Goal: Use online tool/utility: Utilize a website feature to perform a specific function

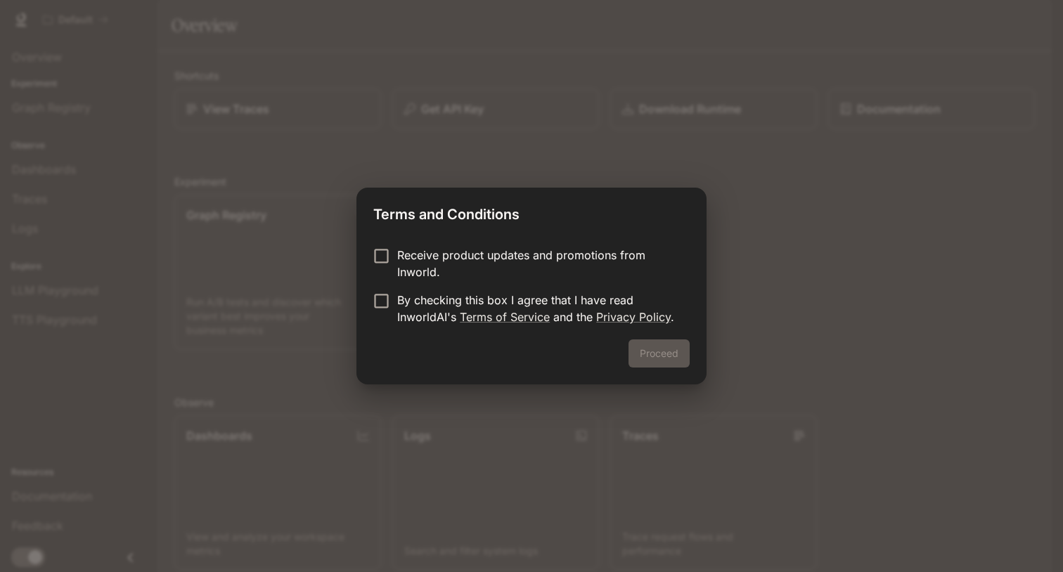
click at [456, 257] on p "Receive product updates and promotions from Inworld." at bounding box center [537, 264] width 281 height 34
click at [571, 294] on p "By checking this box I agree that I have read InworldAI's Terms of Service and …" at bounding box center [537, 309] width 281 height 34
click at [659, 361] on button "Proceed" at bounding box center [658, 353] width 61 height 28
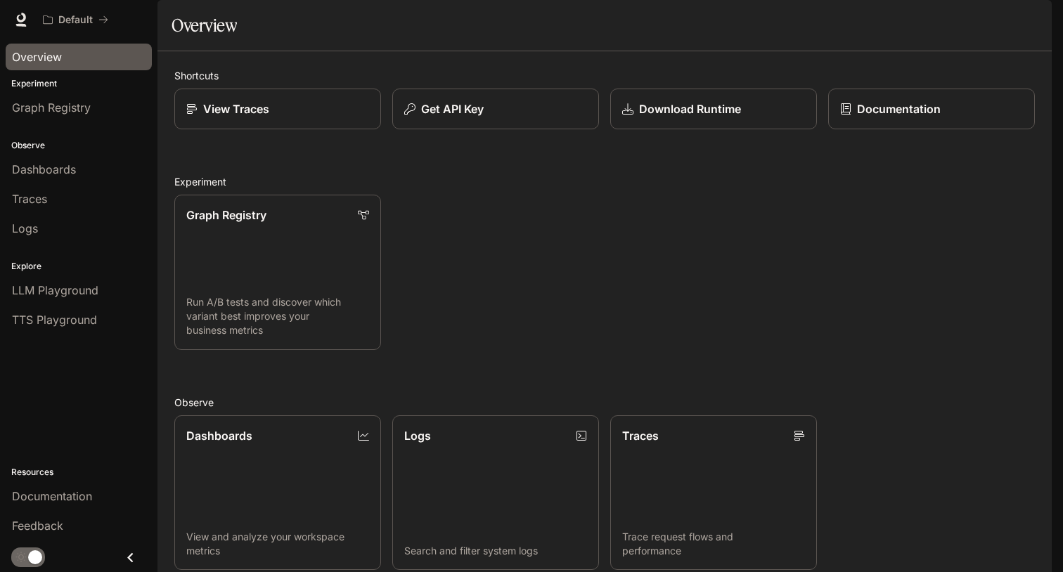
click at [60, 54] on span "Overview" at bounding box center [37, 56] width 50 height 17
click at [235, 206] on p "Graph Registry" at bounding box center [226, 214] width 81 height 17
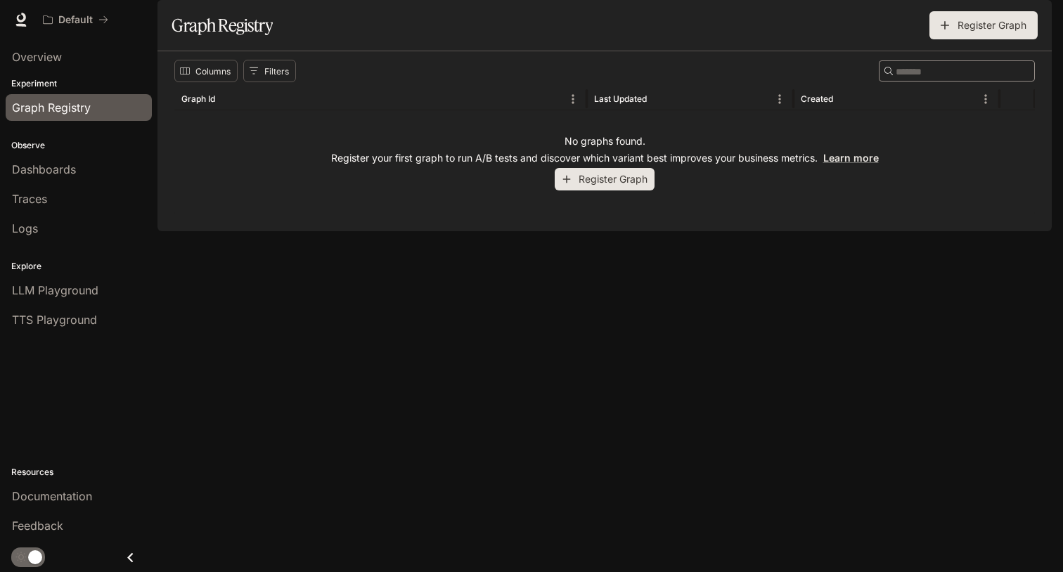
click at [611, 191] on button "Register Graph" at bounding box center [605, 179] width 100 height 23
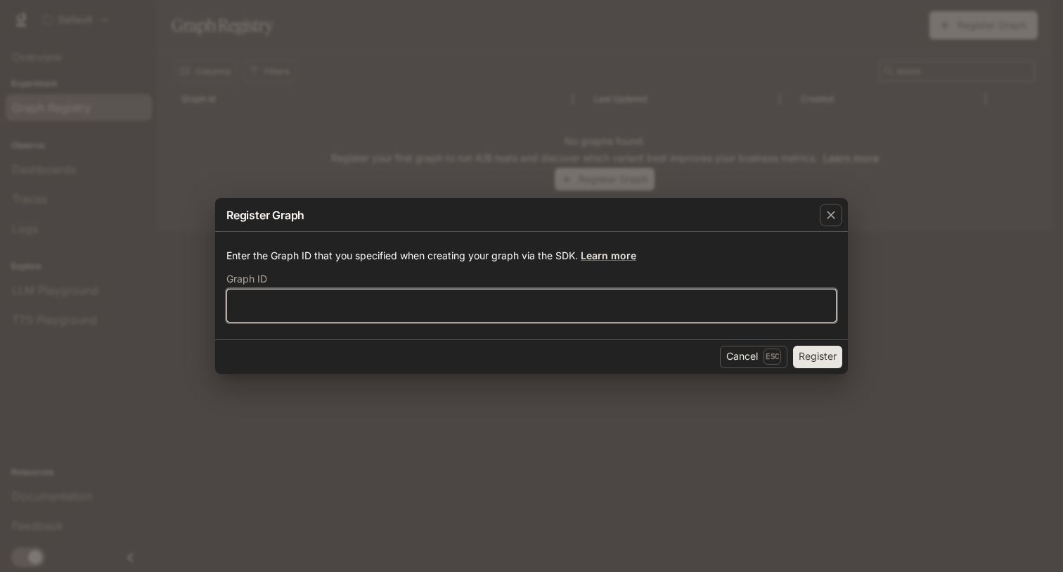
click at [505, 304] on input "text" at bounding box center [531, 305] width 609 height 14
type input "*"
type input "**********"
click at [817, 356] on button "Register" at bounding box center [817, 357] width 49 height 22
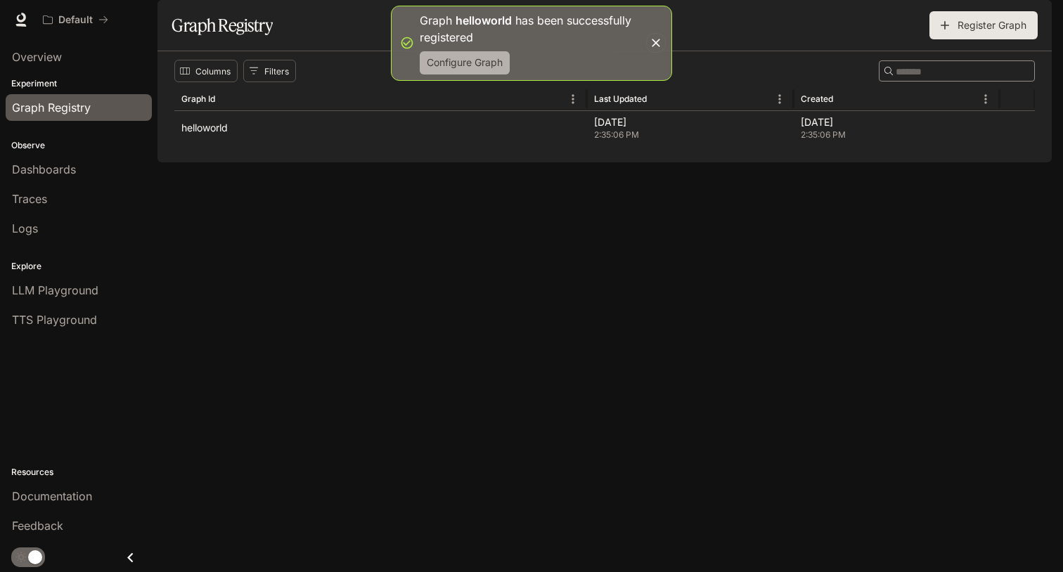
click at [481, 63] on button "Configure Graph" at bounding box center [465, 62] width 90 height 23
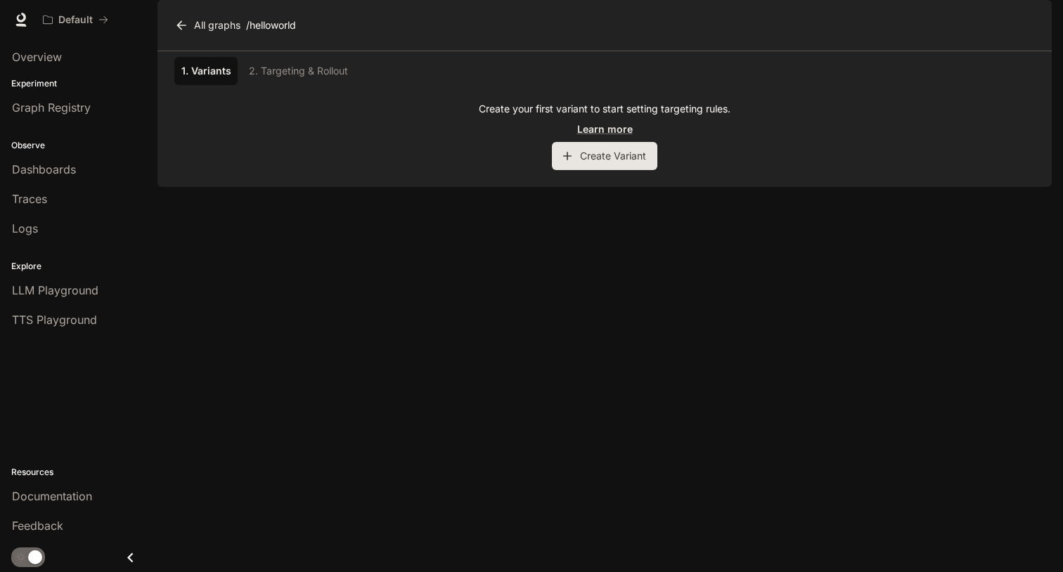
click at [611, 170] on button "Create Variant" at bounding box center [604, 156] width 105 height 28
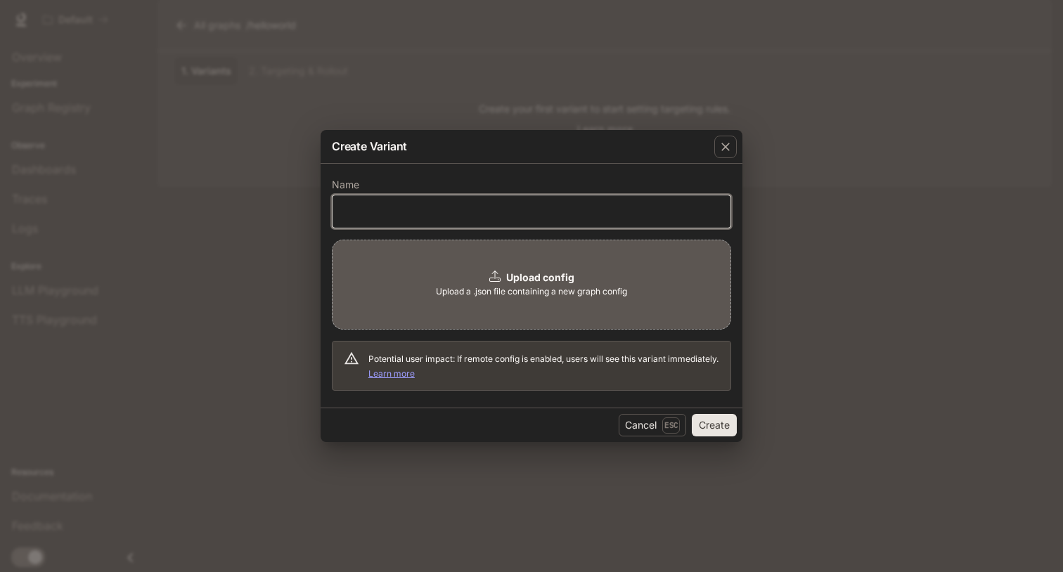
click at [503, 209] on input "text" at bounding box center [531, 212] width 398 height 14
type input "*"
type input "**********"
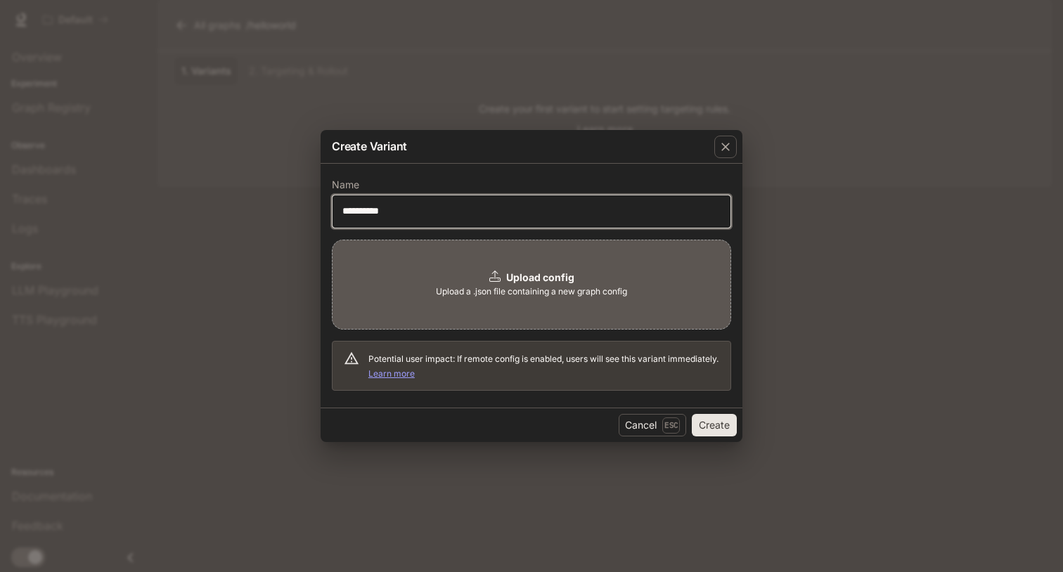
click at [714, 424] on button "Create" at bounding box center [714, 425] width 45 height 22
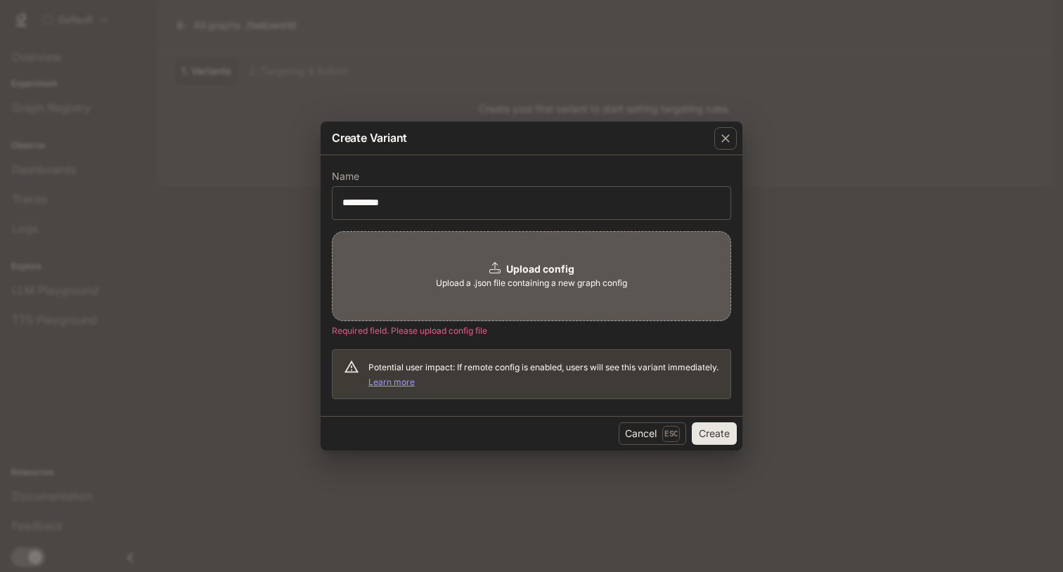
click at [552, 287] on span "Upload a .json file containing a new graph config" at bounding box center [531, 283] width 191 height 14
click at [646, 436] on button "Cancel Esc" at bounding box center [651, 433] width 67 height 22
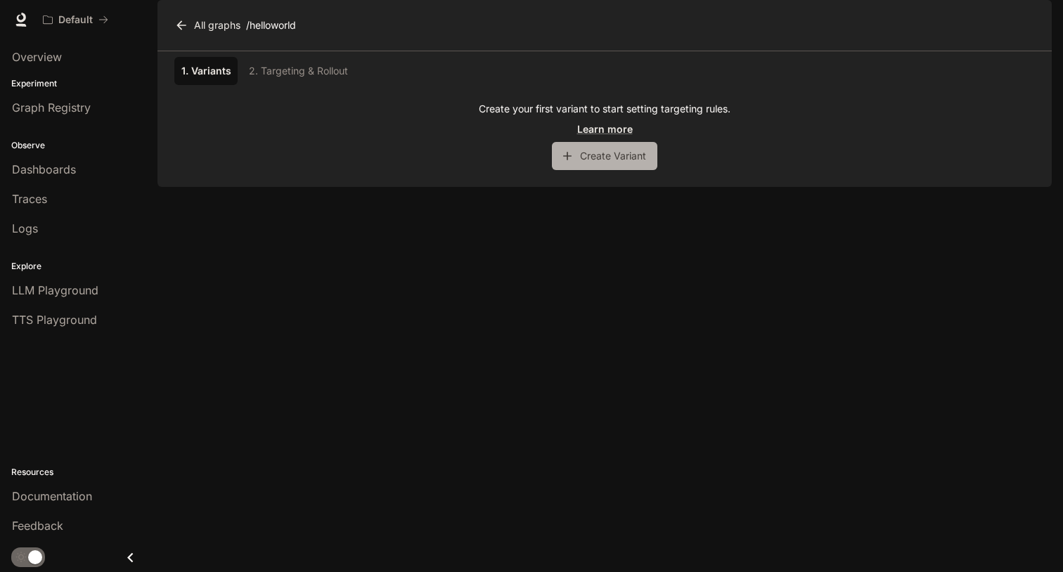
click at [608, 170] on button "Create Variant" at bounding box center [604, 156] width 105 height 28
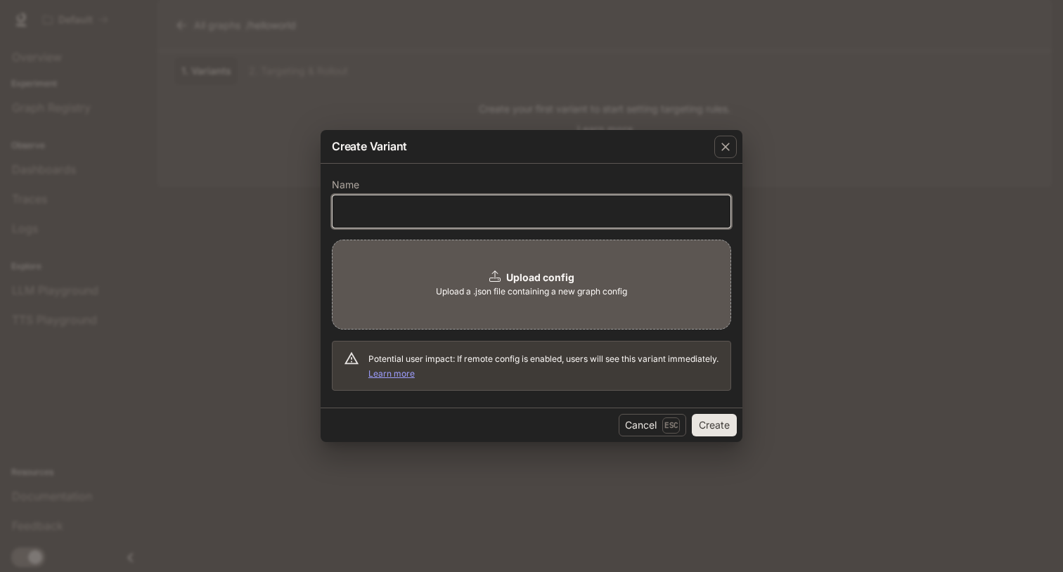
click at [588, 208] on input "text" at bounding box center [531, 212] width 398 height 14
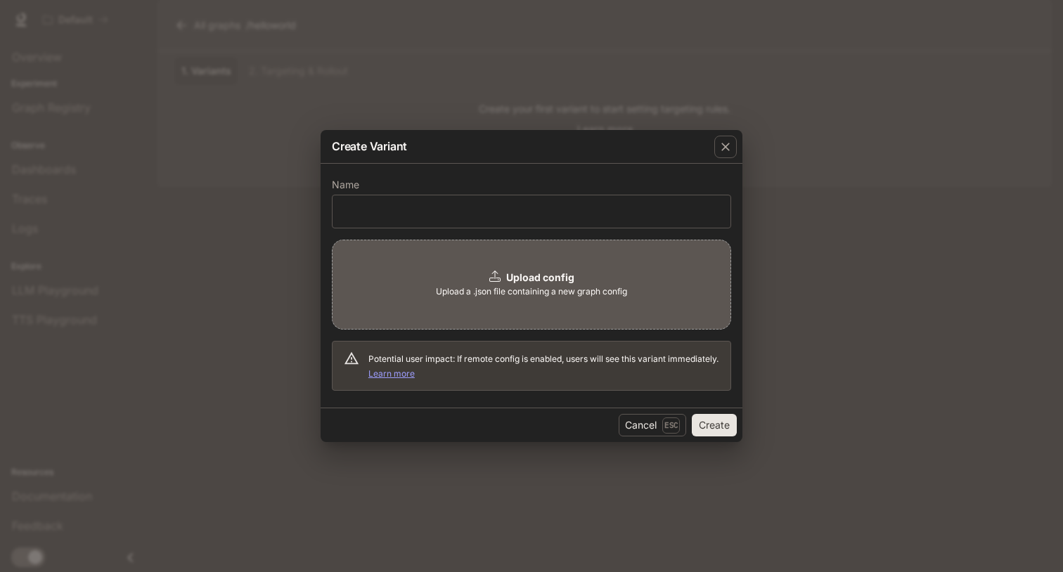
click at [700, 424] on button "Create" at bounding box center [714, 425] width 45 height 22
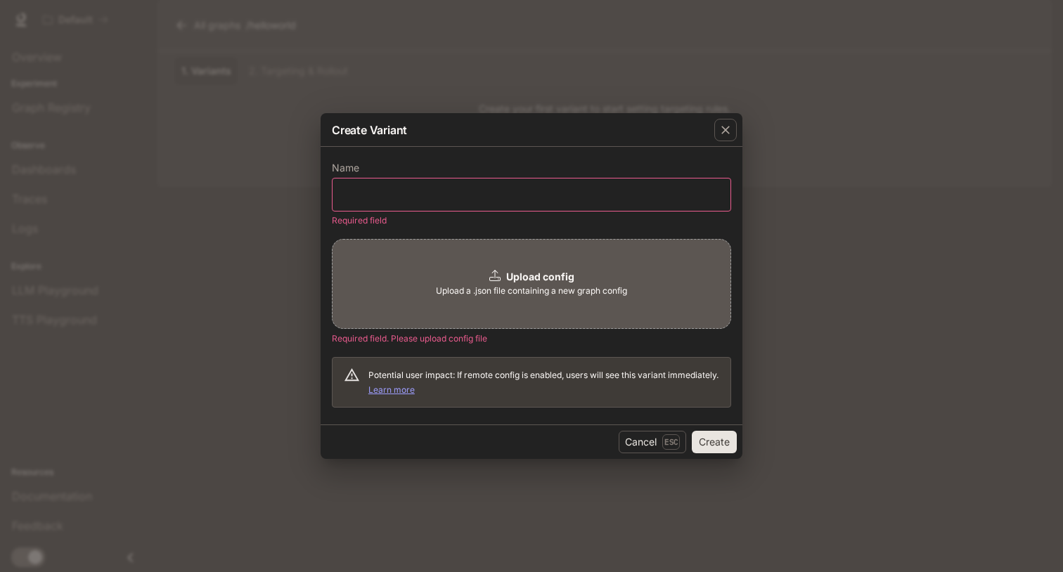
click at [517, 313] on div "Upload config Upload a .json file containing a new graph config" at bounding box center [531, 284] width 399 height 90
click at [641, 443] on button "Cancel Esc" at bounding box center [651, 442] width 67 height 22
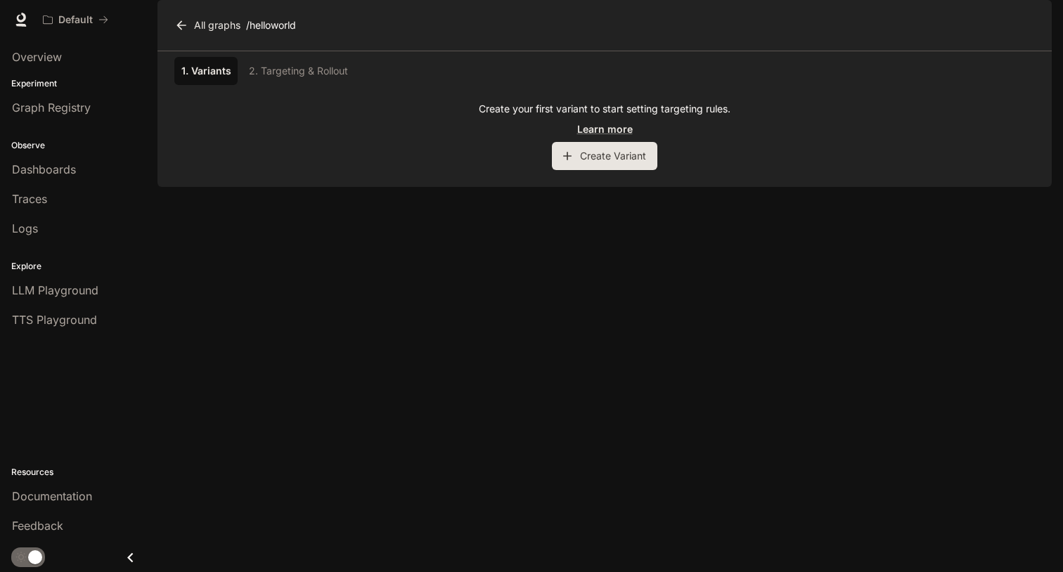
click at [183, 32] on icon at bounding box center [181, 25] width 14 height 14
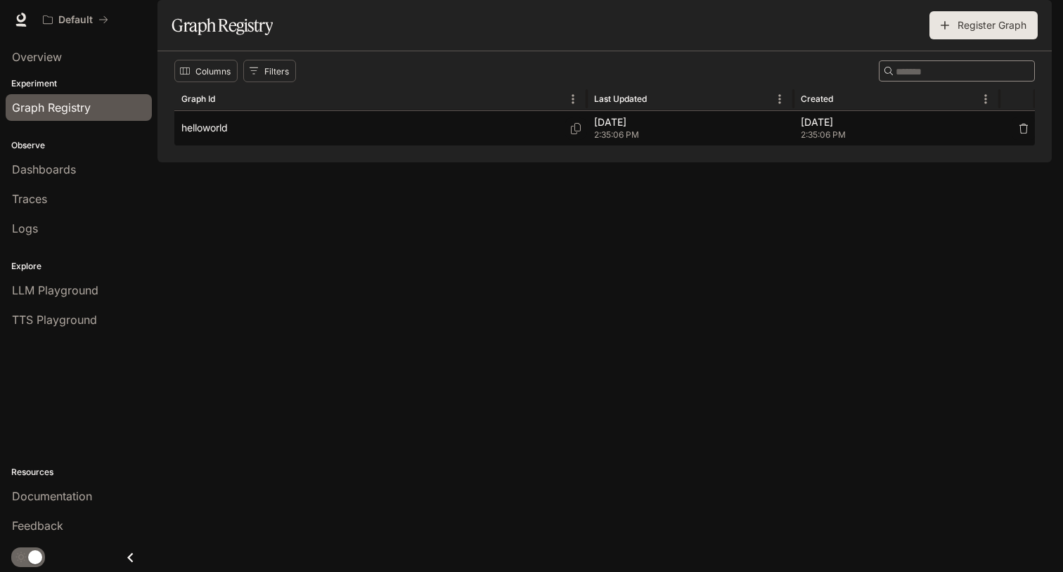
click at [299, 145] on div "helloworld" at bounding box center [380, 128] width 398 height 34
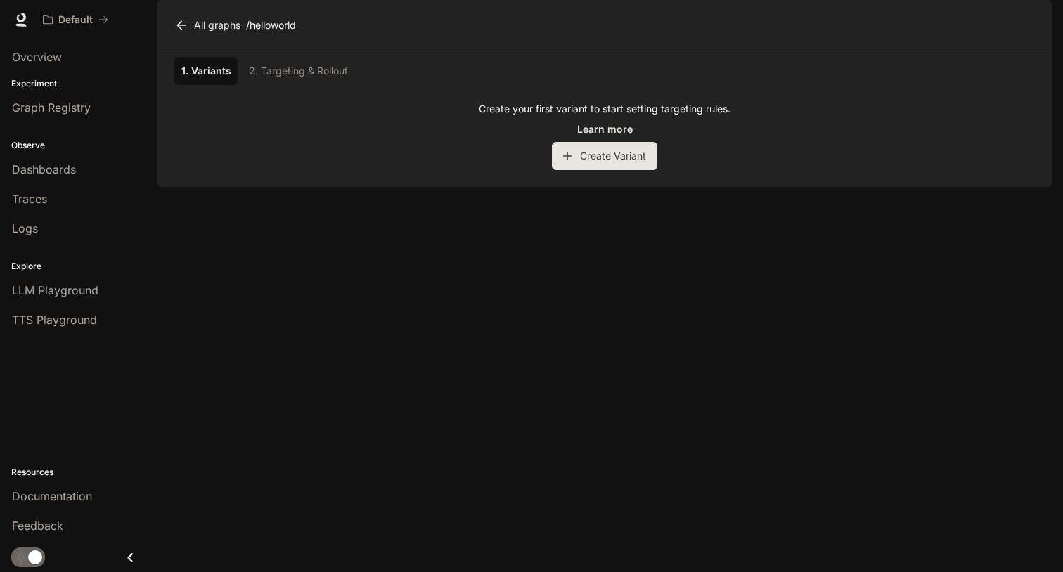
click at [294, 85] on div "1. Variants 2. Targeting & Rollout" at bounding box center [604, 71] width 860 height 28
click at [606, 170] on button "Create Variant" at bounding box center [604, 156] width 105 height 28
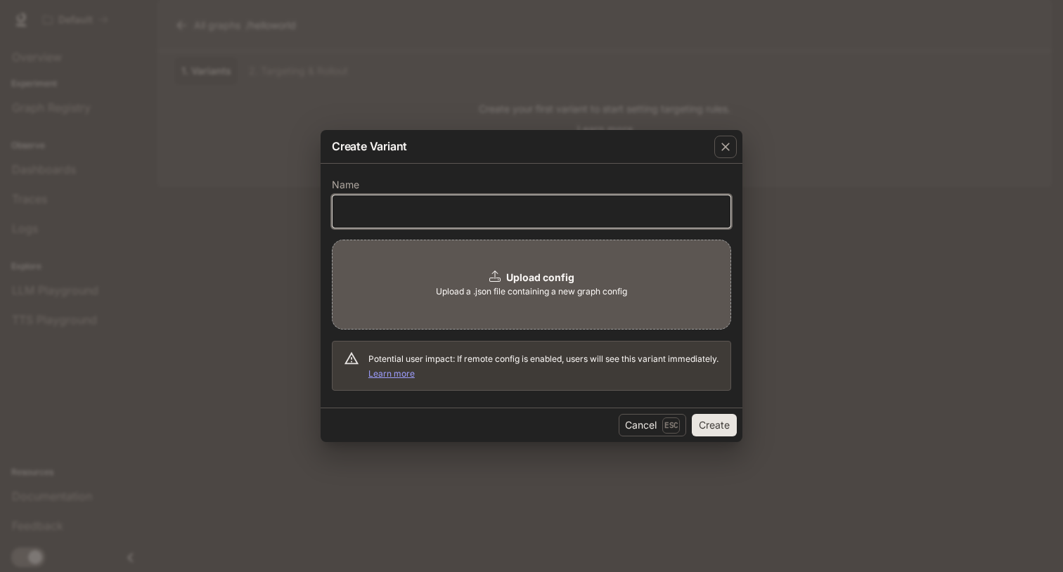
click at [559, 217] on input "text" at bounding box center [531, 212] width 398 height 14
type input "*"
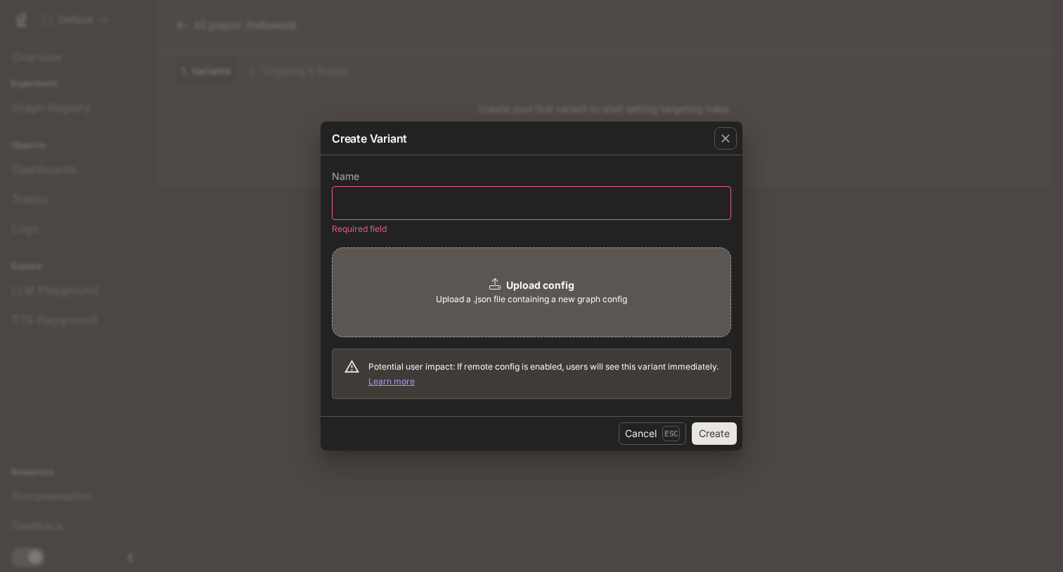
click at [493, 275] on div "Upload config Upload a .json file containing a new graph config" at bounding box center [531, 292] width 399 height 90
click at [485, 214] on div "​" at bounding box center [531, 203] width 399 height 34
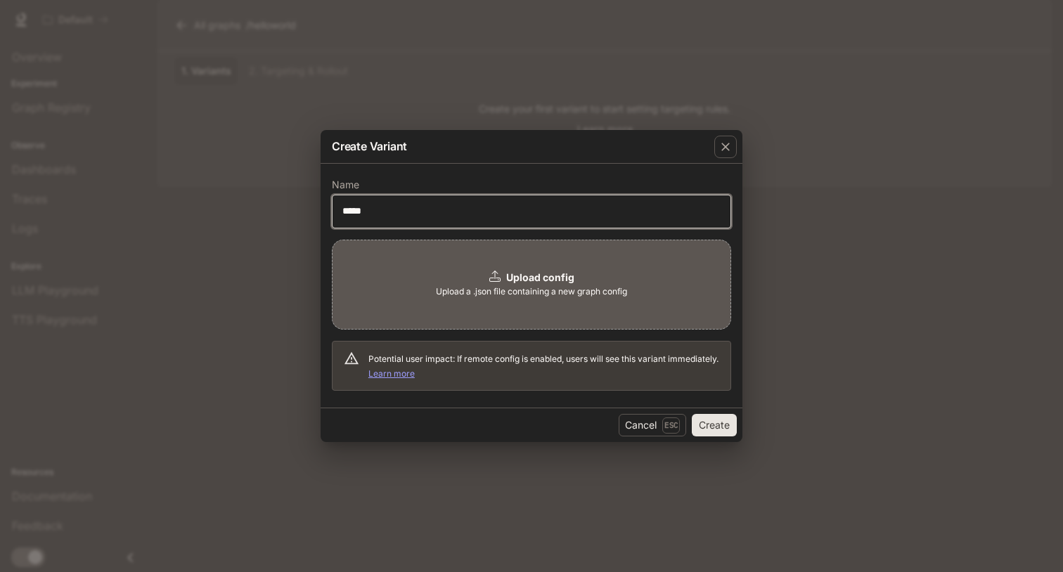
type input "*****"
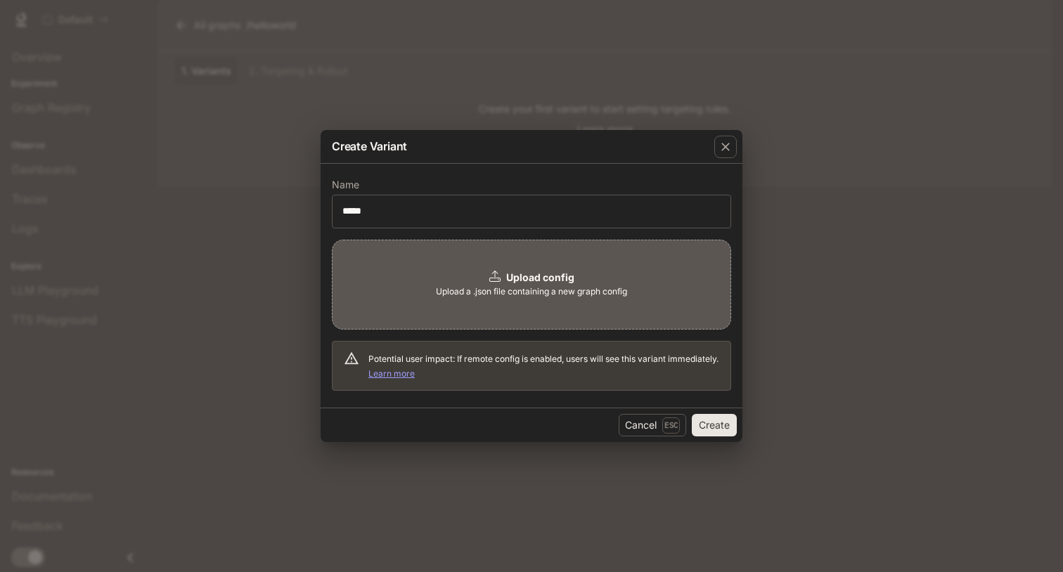
click at [569, 290] on span "Upload a .json file containing a new graph config" at bounding box center [531, 292] width 191 height 14
click at [545, 281] on b "Upload config" at bounding box center [540, 277] width 68 height 12
click at [530, 302] on div "Upload config Upload a .json file containing a new graph config" at bounding box center [531, 285] width 399 height 90
click at [727, 438] on div "Cancel Esc Create" at bounding box center [531, 425] width 422 height 34
click at [727, 429] on button "Create" at bounding box center [714, 425] width 45 height 22
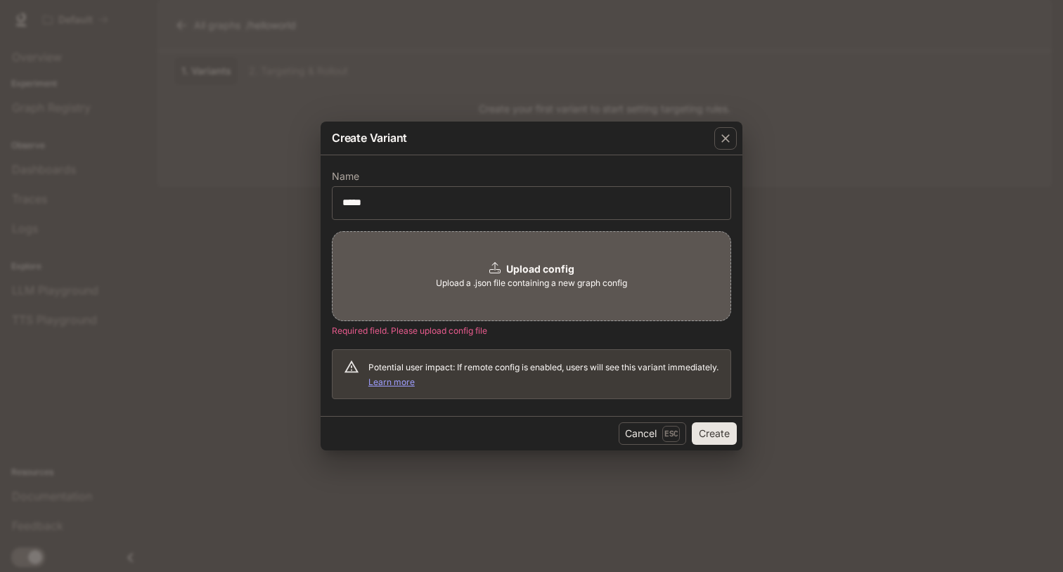
click at [552, 270] on b "Upload config" at bounding box center [540, 269] width 68 height 12
click at [722, 143] on icon "button" at bounding box center [725, 138] width 14 height 14
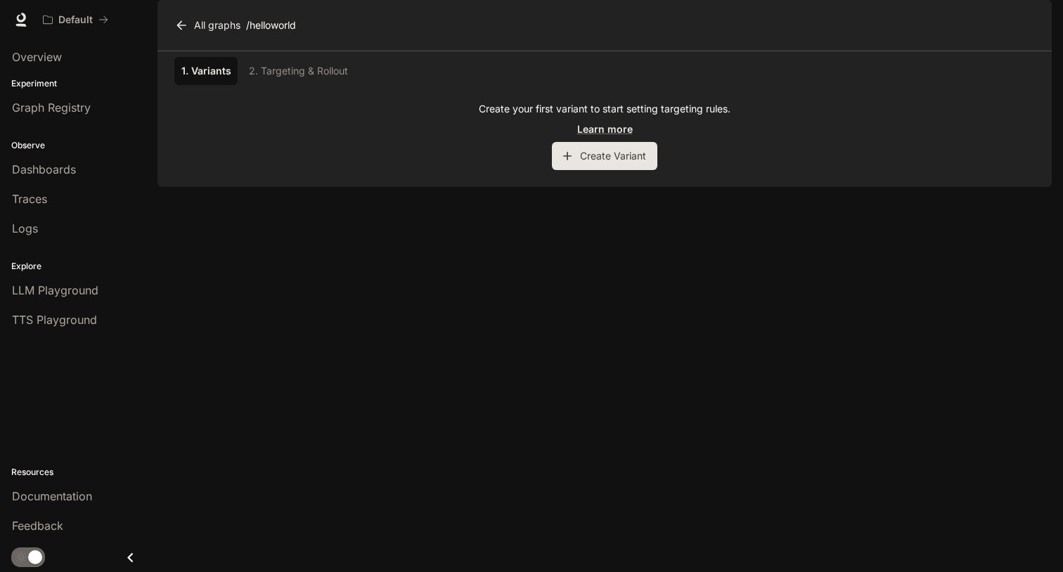
click at [305, 85] on div "1. Variants 2. Targeting & Rollout" at bounding box center [604, 71] width 860 height 28
click at [54, 104] on span "Graph Registry" at bounding box center [51, 107] width 79 height 17
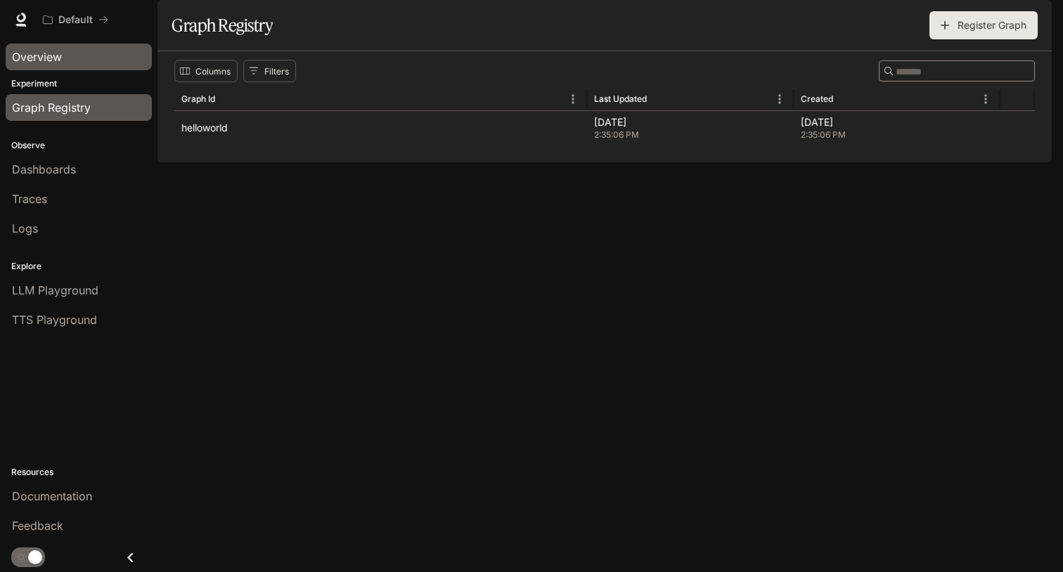
click at [82, 49] on div "Overview" at bounding box center [79, 56] width 134 height 17
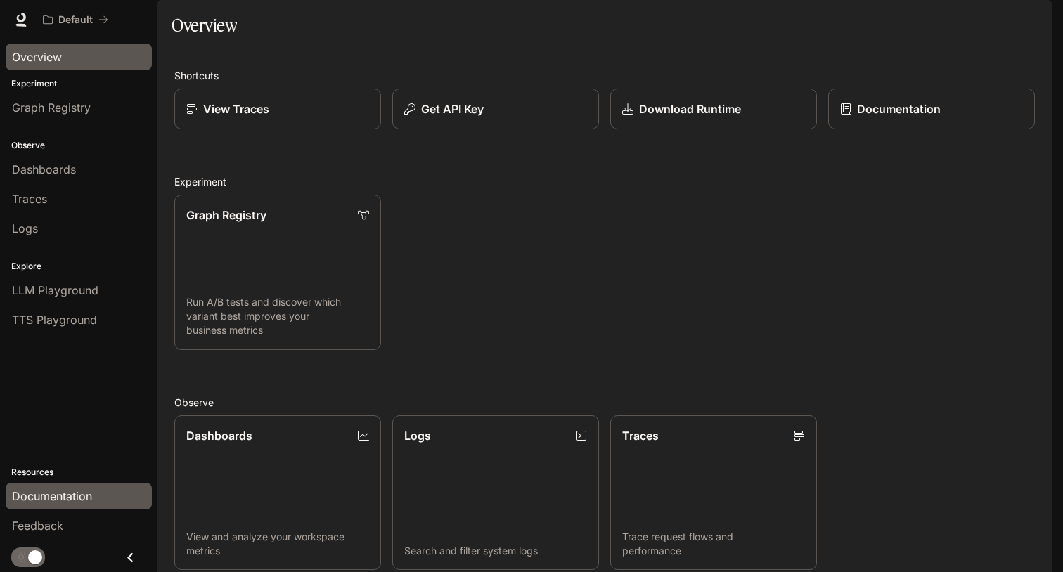
click at [70, 493] on span "Documentation" at bounding box center [52, 496] width 80 height 17
click at [671, 117] on p "Download Runtime" at bounding box center [689, 109] width 103 height 17
click at [517, 130] on button "Get API Key" at bounding box center [495, 109] width 209 height 41
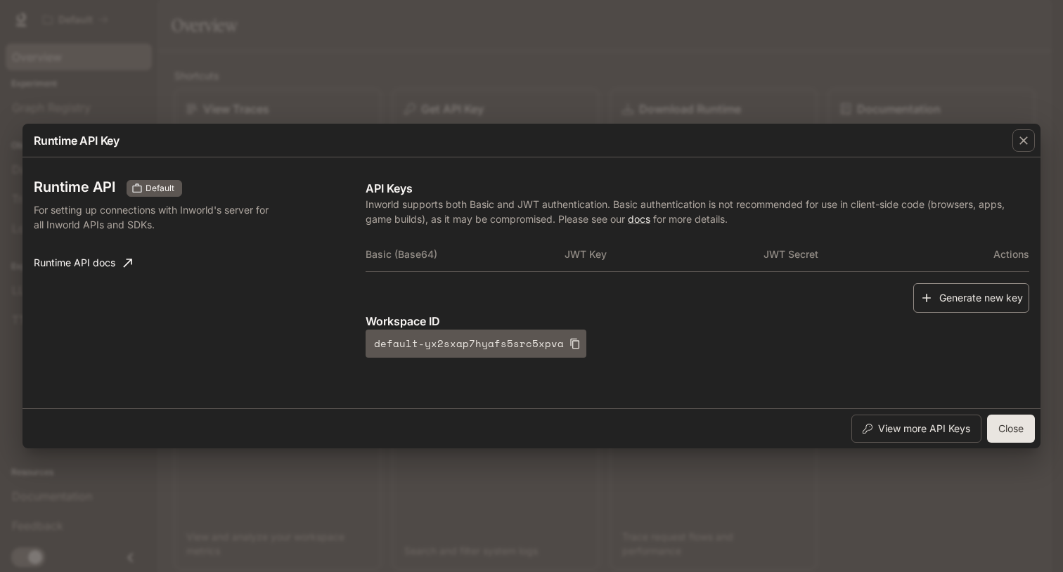
click at [968, 292] on button "Generate new key" at bounding box center [971, 298] width 116 height 30
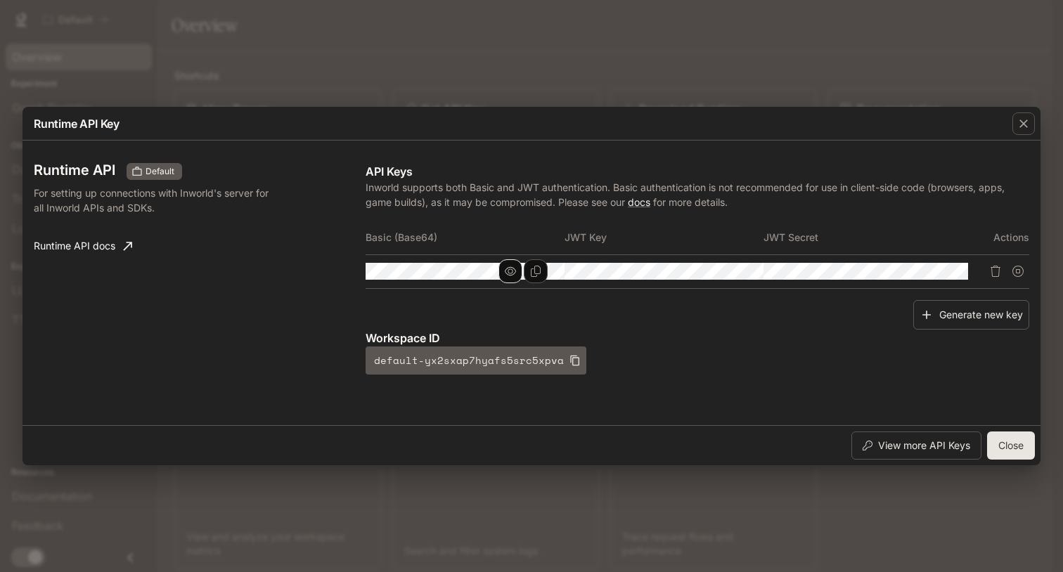
click at [516, 271] on icon "button" at bounding box center [510, 271] width 11 height 11
click at [516, 270] on icon "button" at bounding box center [510, 271] width 11 height 9
click at [569, 366] on icon "button" at bounding box center [574, 360] width 11 height 11
click at [1002, 441] on button "Close" at bounding box center [1011, 446] width 48 height 28
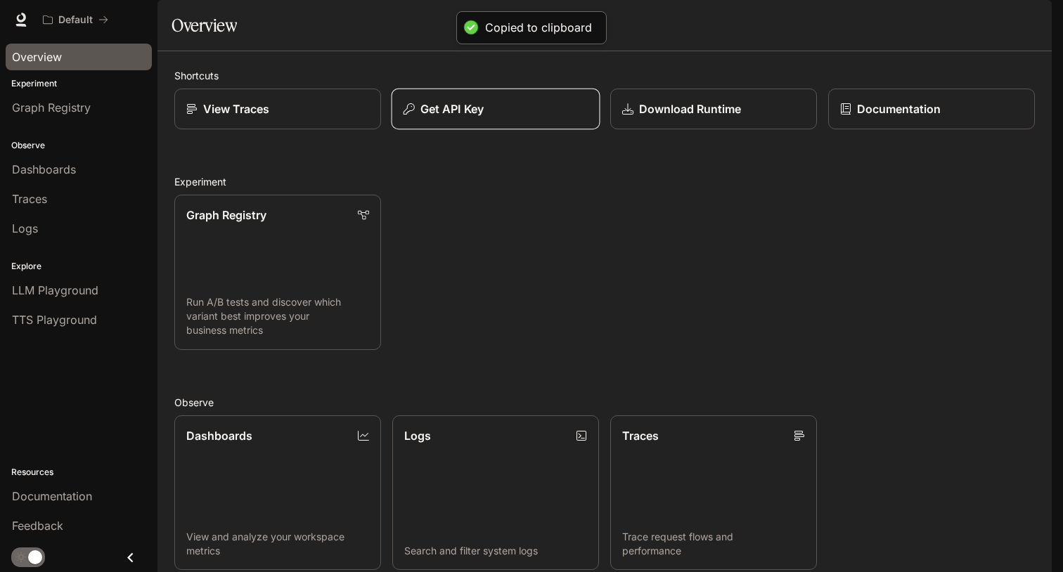
click at [444, 117] on p "Get API Key" at bounding box center [451, 109] width 63 height 17
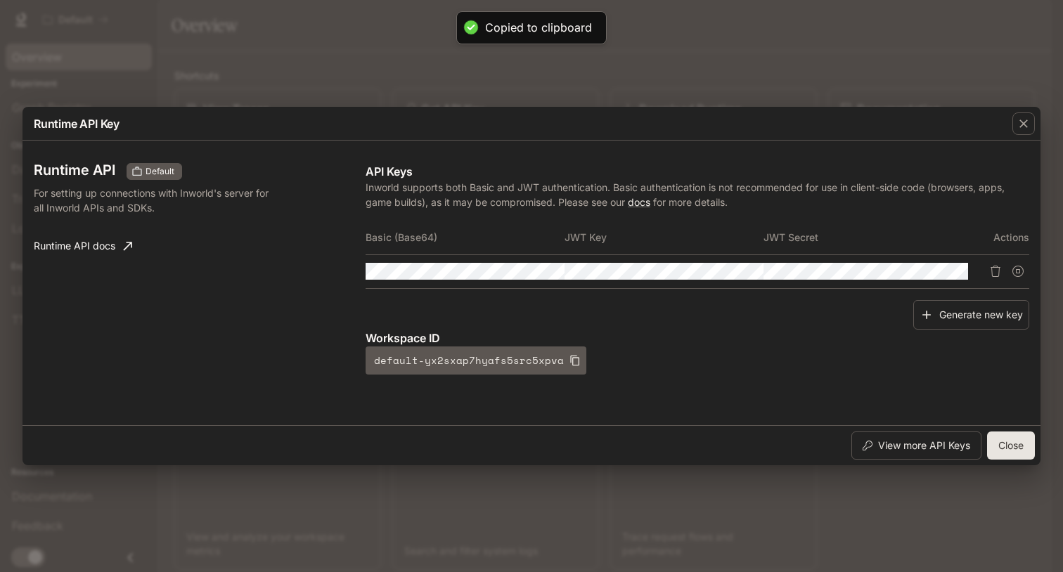
click at [103, 242] on link "Runtime API docs" at bounding box center [83, 246] width 110 height 28
click at [1023, 123] on icon "button" at bounding box center [1023, 124] width 14 height 14
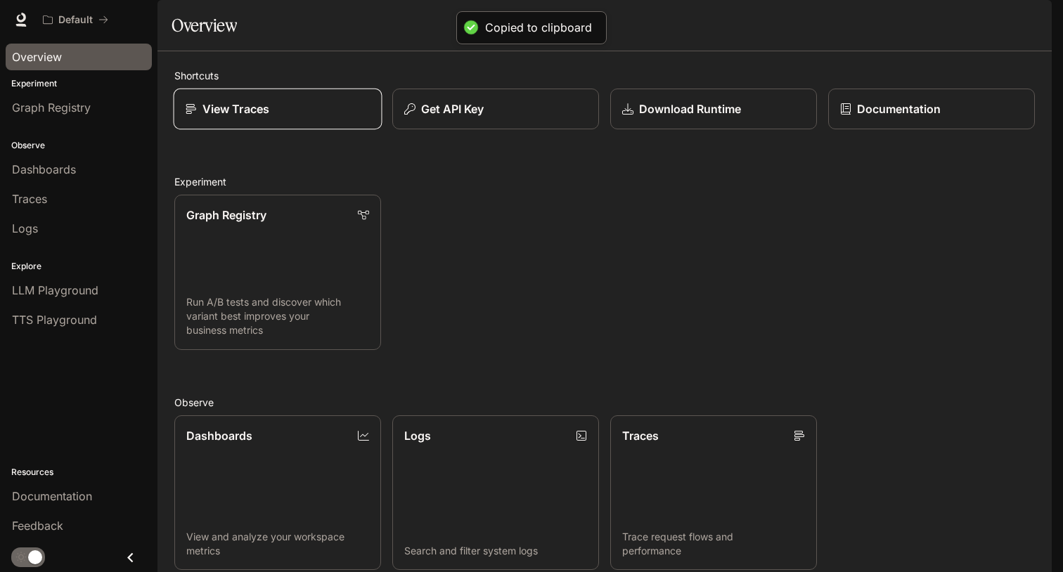
click at [280, 117] on div "View Traces" at bounding box center [278, 109] width 185 height 17
click at [436, 414] on link "Logs Search and filter system logs" at bounding box center [495, 492] width 209 height 157
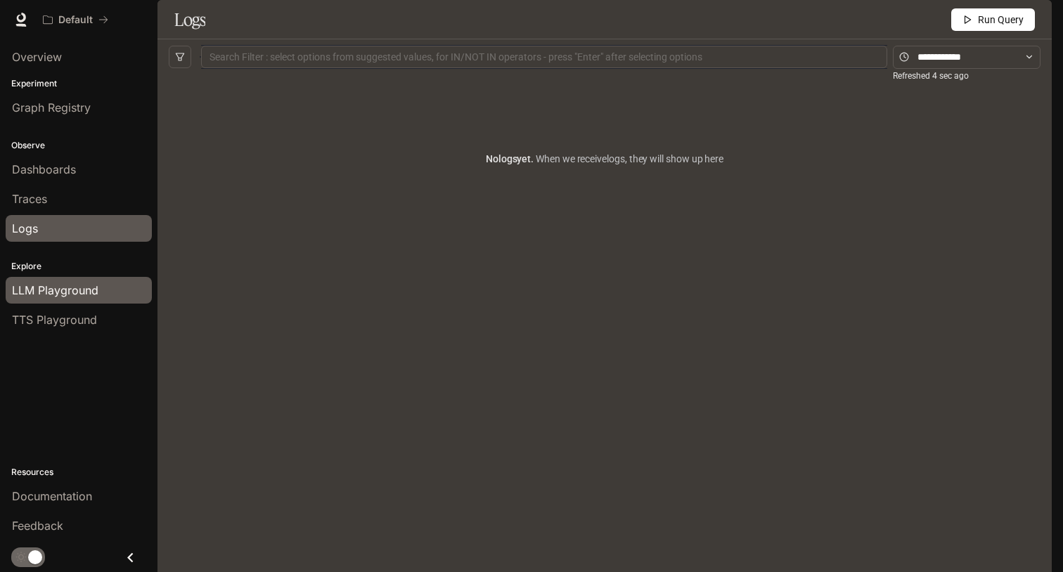
click at [39, 294] on span "LLM Playground" at bounding box center [55, 290] width 86 height 17
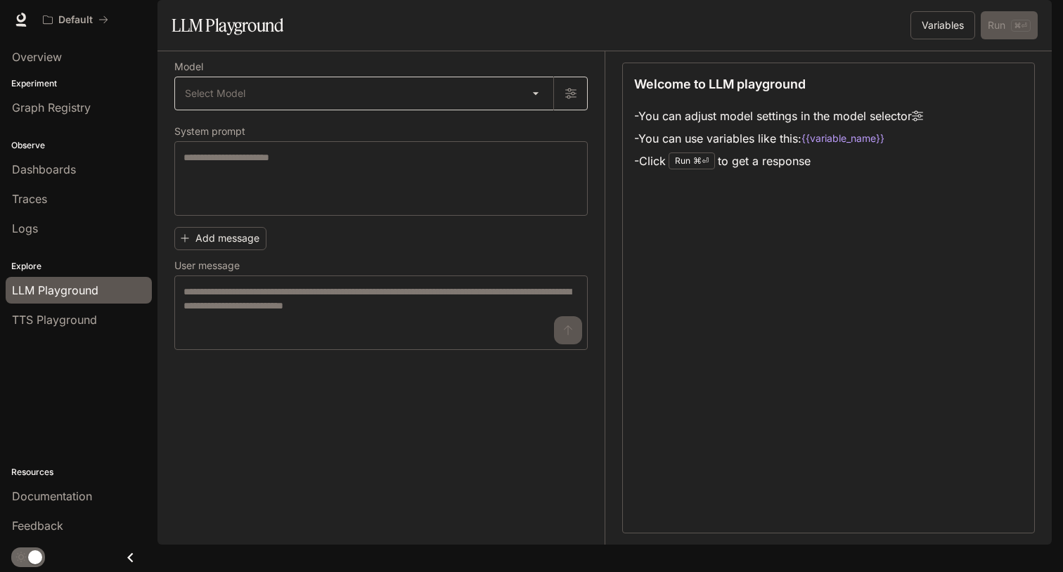
click at [335, 125] on body "Skip to main content Default Documentation Documentation Portal Overview Experi…" at bounding box center [531, 286] width 1063 height 572
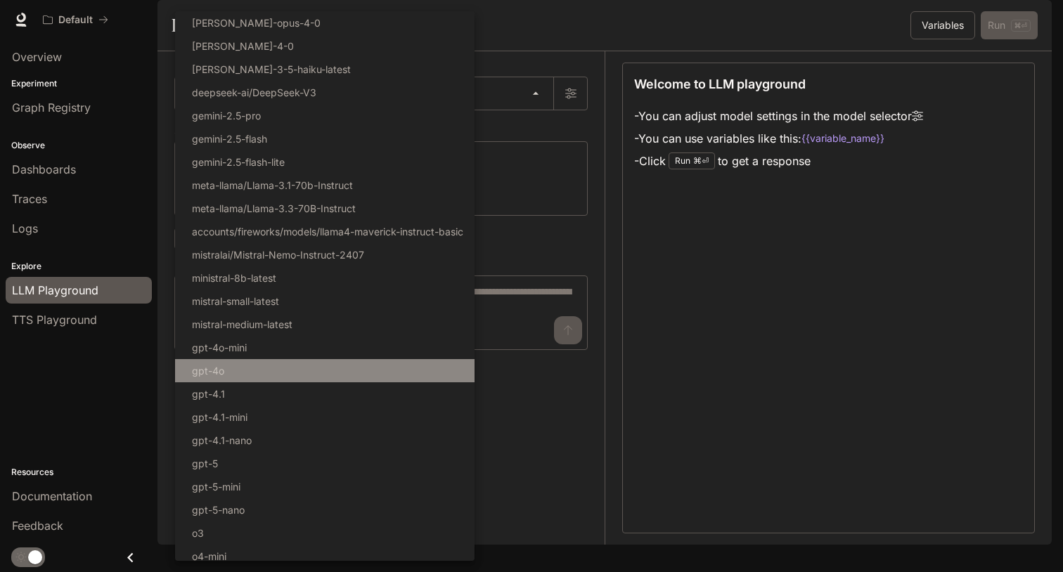
click at [312, 372] on li "gpt-4o" at bounding box center [324, 370] width 299 height 23
type input "******"
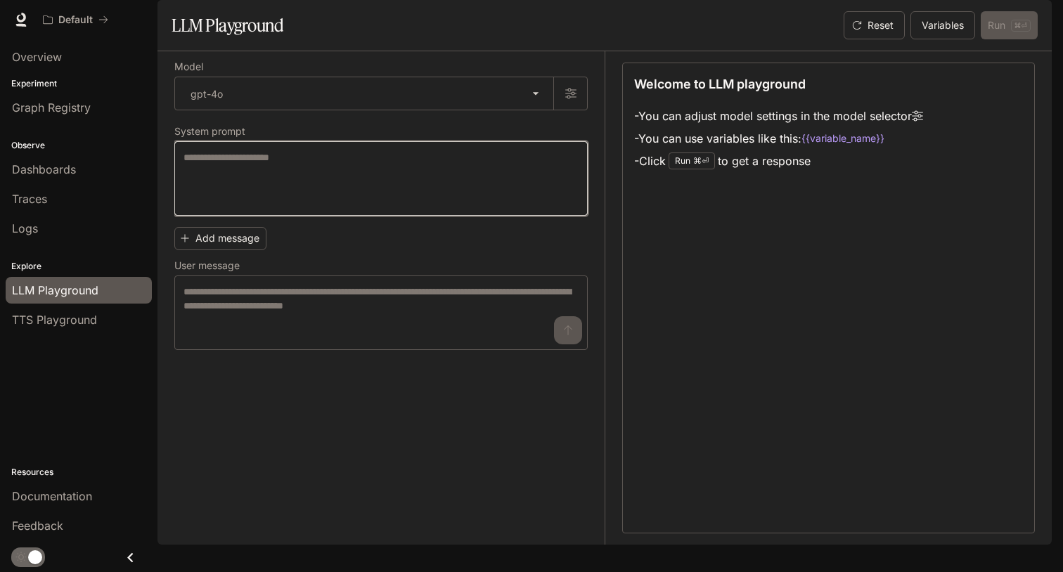
click at [302, 207] on textarea at bounding box center [380, 178] width 395 height 56
type textarea "*"
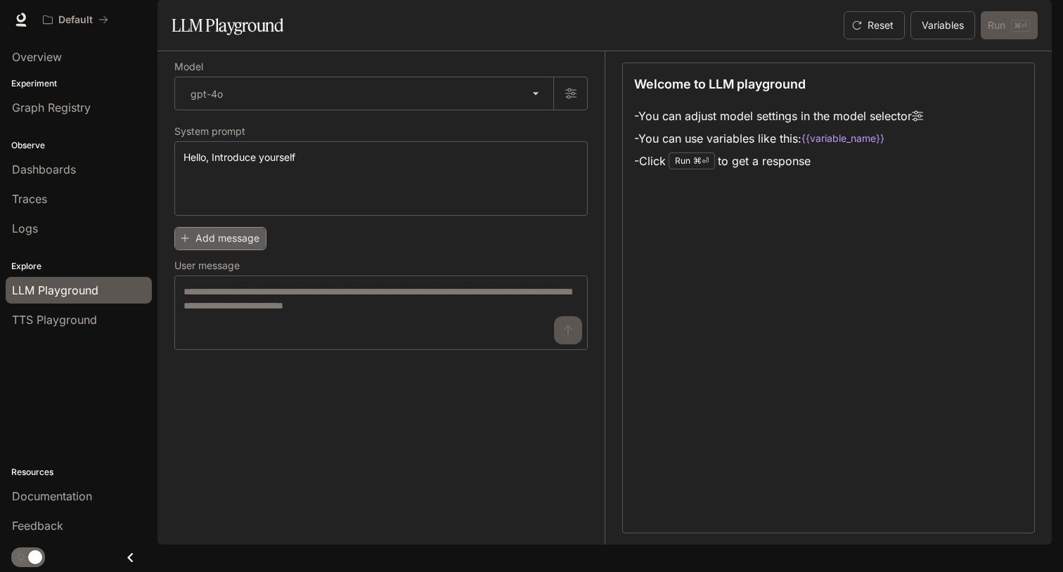
click at [244, 250] on button "Add message" at bounding box center [220, 238] width 92 height 23
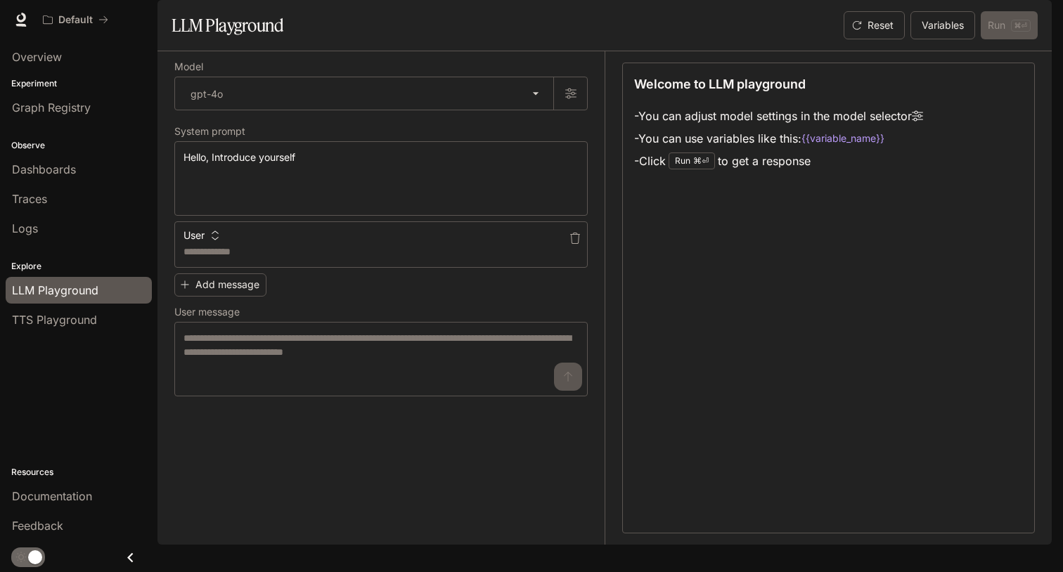
click at [202, 247] on button "User" at bounding box center [201, 235] width 42 height 22
click at [231, 306] on li "User" at bounding box center [218, 299] width 70 height 25
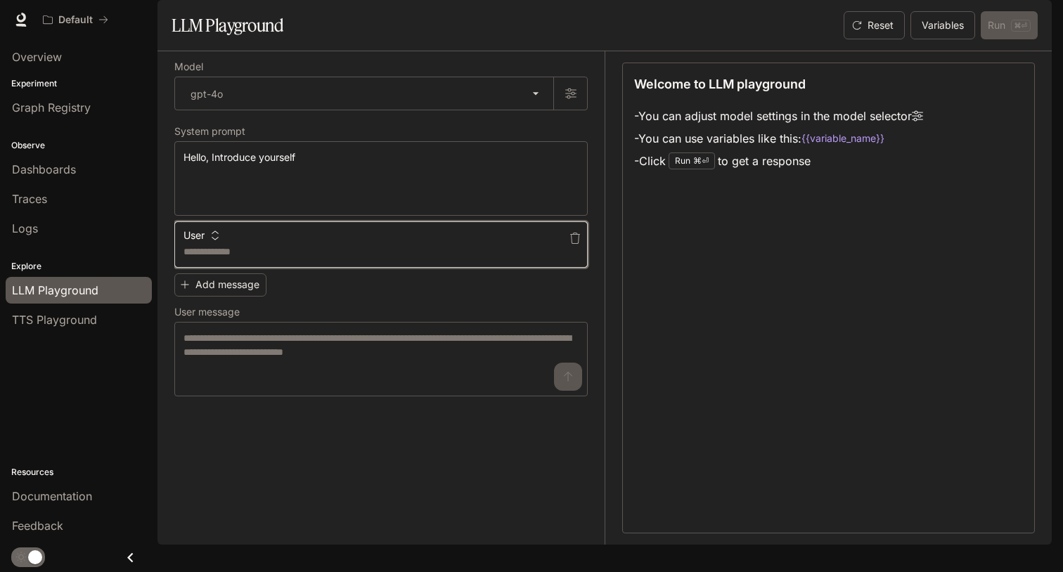
click at [269, 259] on textarea at bounding box center [380, 252] width 395 height 14
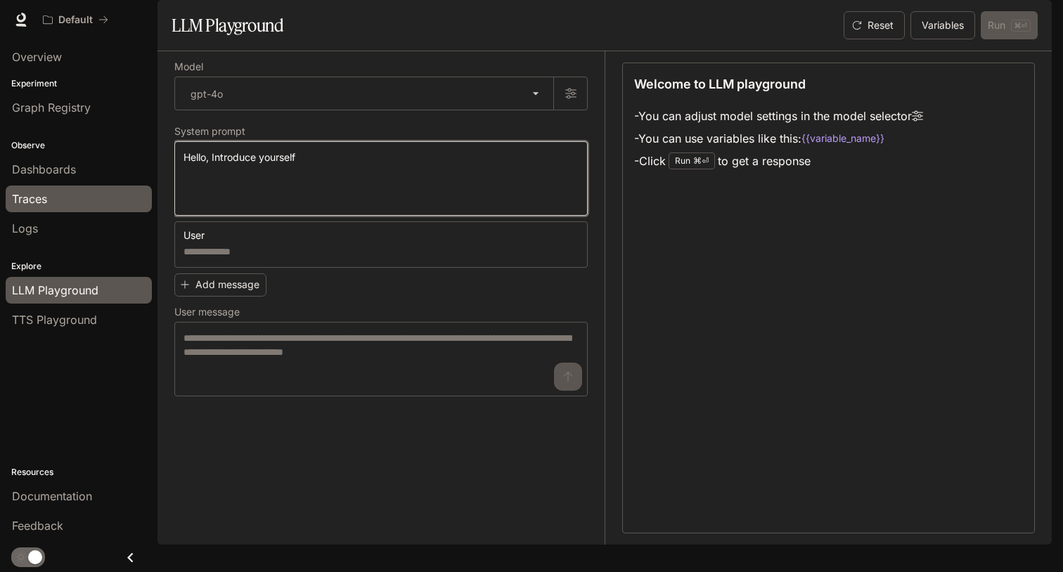
drag, startPoint x: 346, startPoint y: 199, endPoint x: 126, endPoint y: 188, distance: 221.0
click at [157, 188] on main "**********" at bounding box center [604, 272] width 894 height 545
type textarea "*"
type textarea "**********"
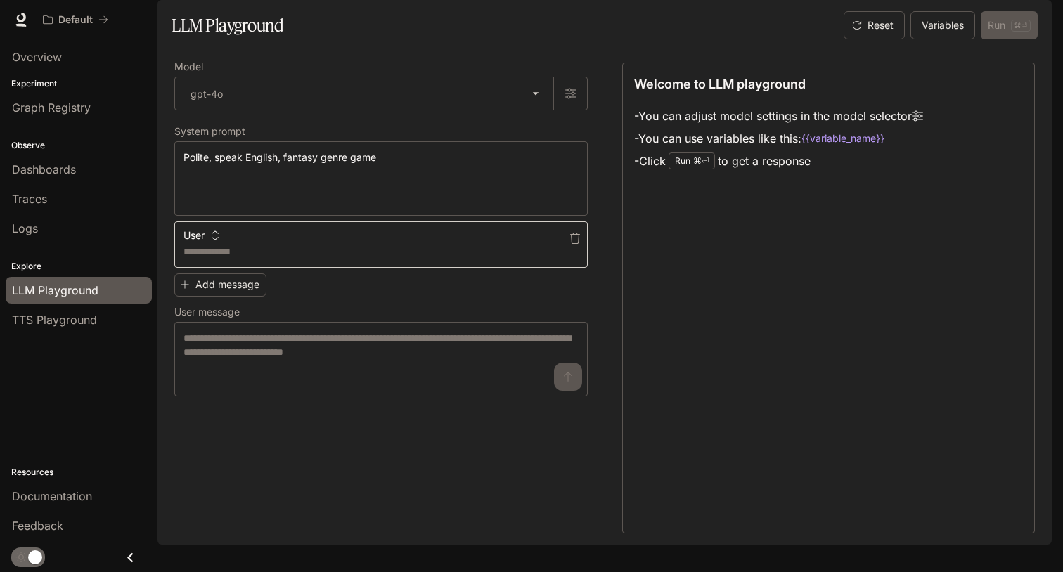
click at [240, 268] on div "* ​" at bounding box center [380, 244] width 413 height 46
click at [214, 240] on icon "button" at bounding box center [215, 236] width 10 height 10
click at [214, 275] on div at bounding box center [531, 286] width 1063 height 572
click at [242, 259] on textarea at bounding box center [380, 252] width 395 height 14
type textarea "*"
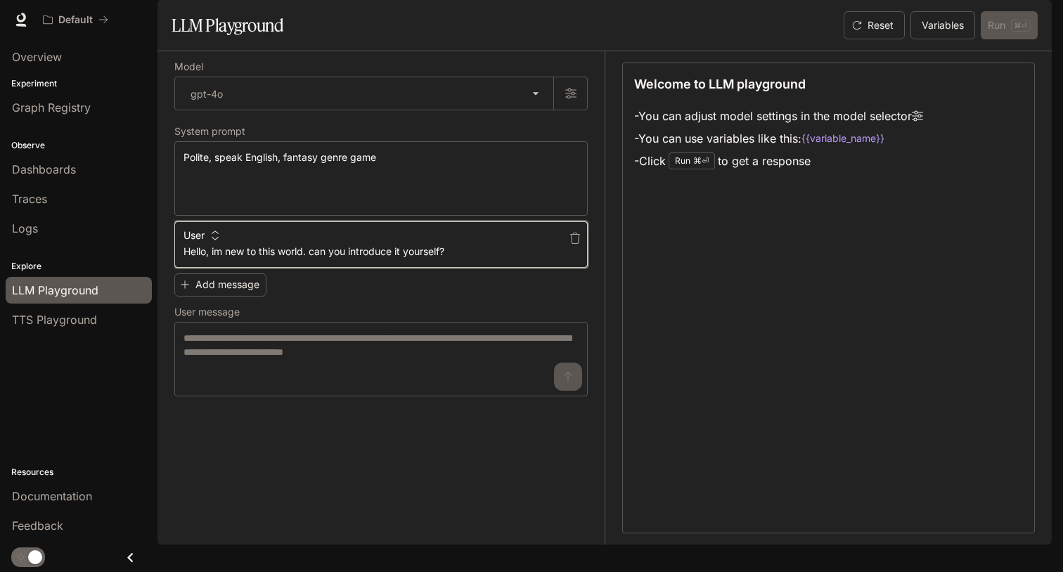
click at [410, 259] on textarea "**********" at bounding box center [380, 252] width 395 height 14
type textarea "**********"
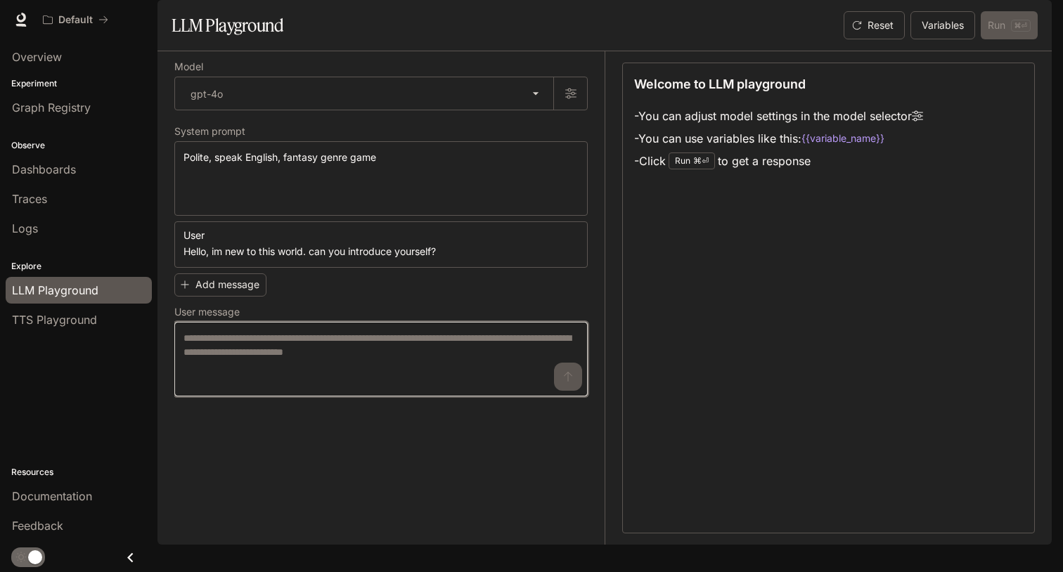
click at [358, 380] on textarea at bounding box center [380, 359] width 395 height 56
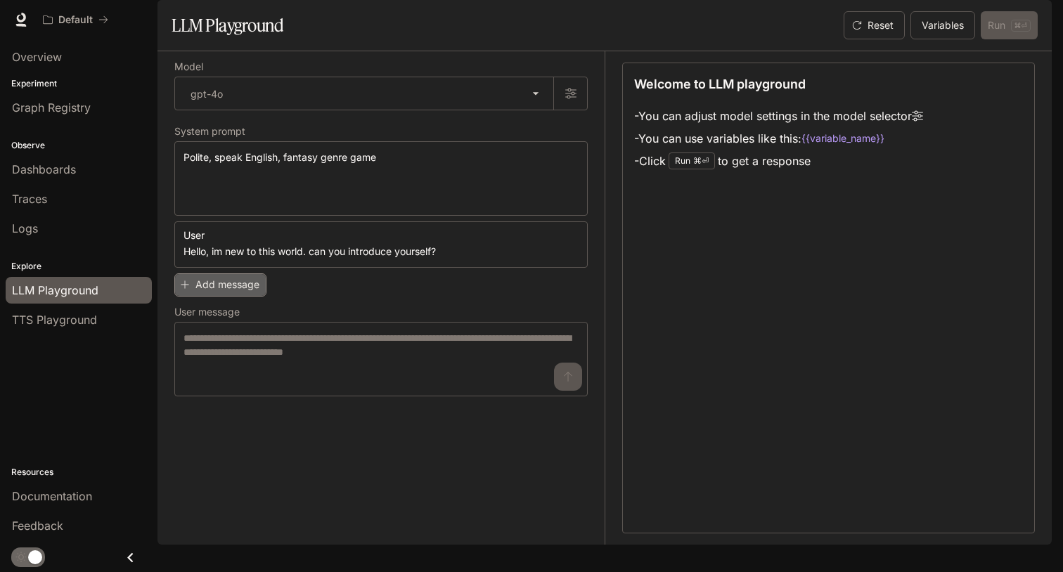
click at [244, 297] on button "Add message" at bounding box center [220, 284] width 92 height 23
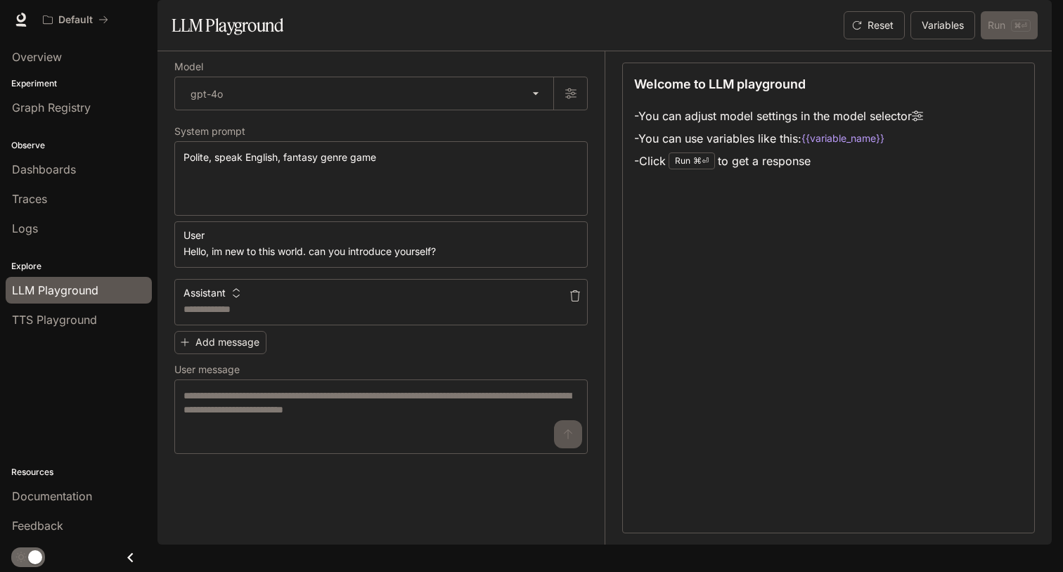
click at [581, 307] on button "button" at bounding box center [575, 296] width 22 height 22
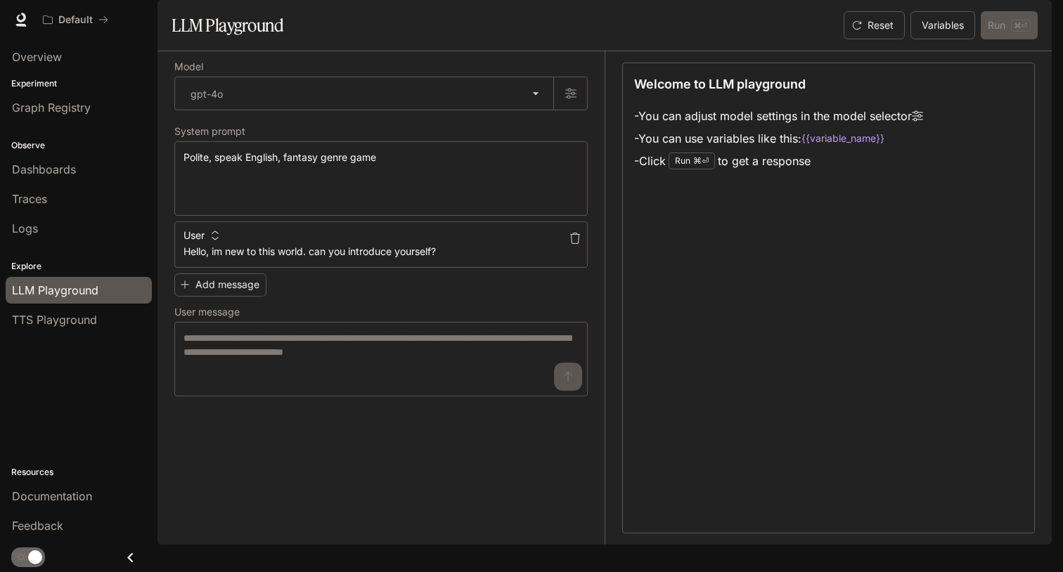
click at [576, 244] on icon "button" at bounding box center [574, 238] width 11 height 11
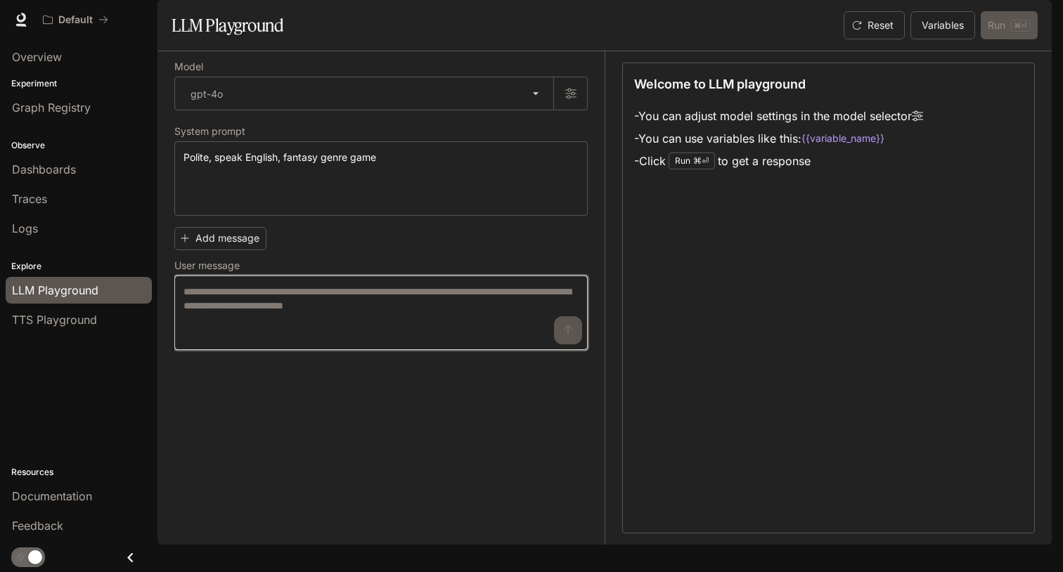
click at [460, 335] on textarea at bounding box center [380, 313] width 395 height 56
type textarea "*"
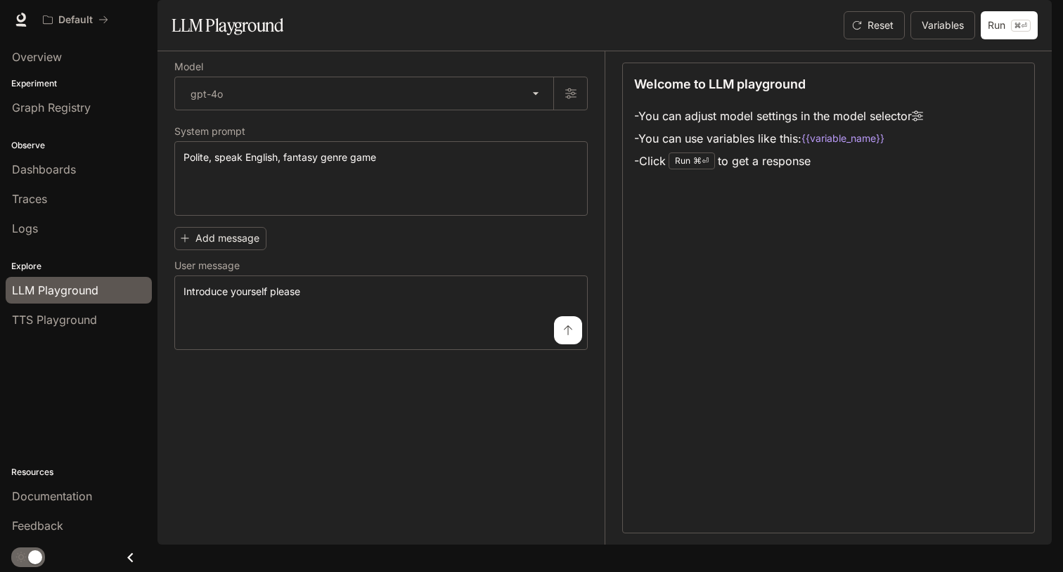
click at [574, 344] on button "submit" at bounding box center [568, 330] width 28 height 28
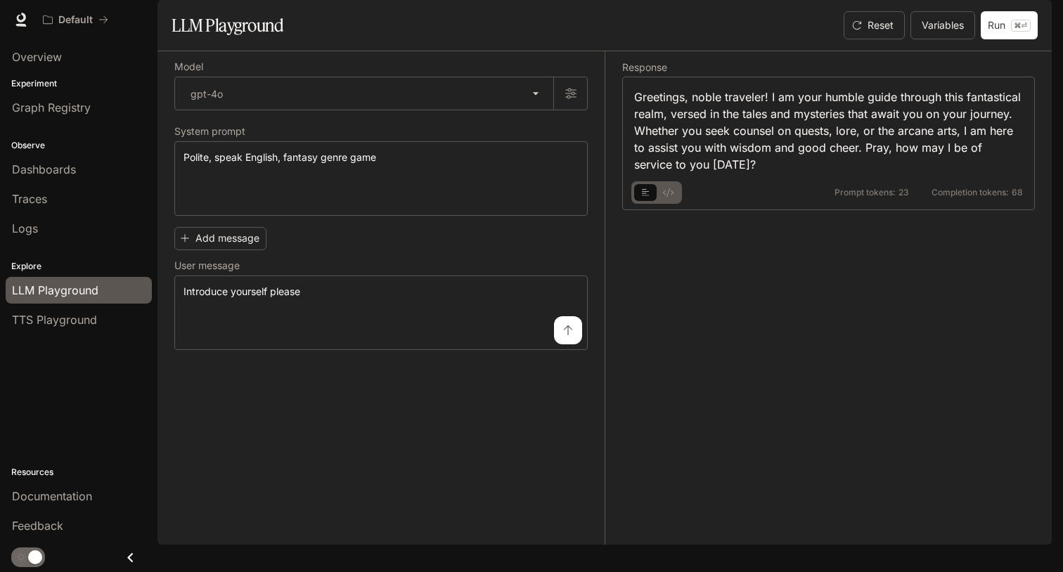
click at [664, 197] on icon "basic tabs example" at bounding box center [668, 192] width 11 height 8
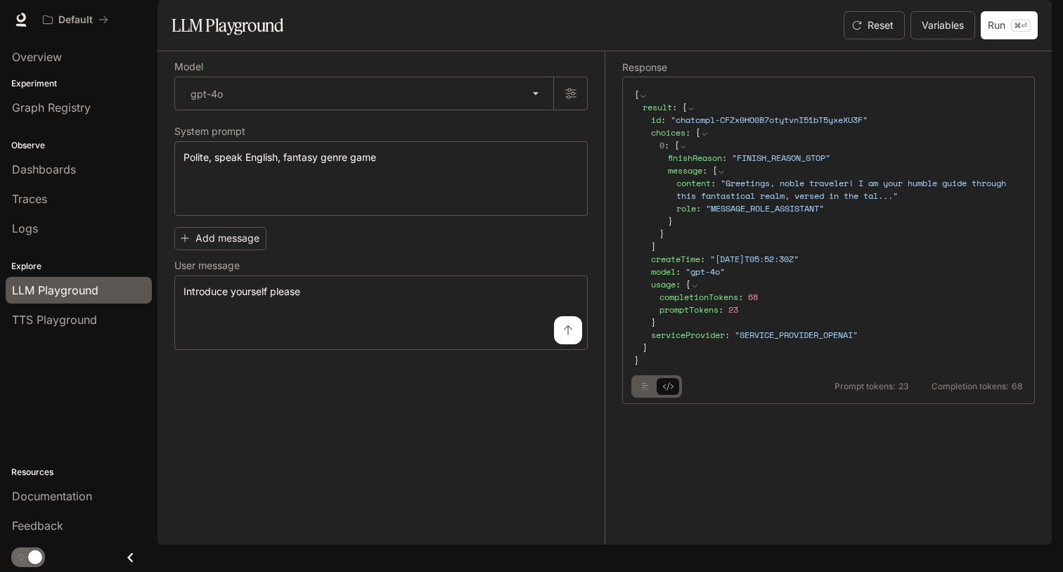
click at [642, 391] on icon "basic tabs example" at bounding box center [646, 386] width 8 height 8
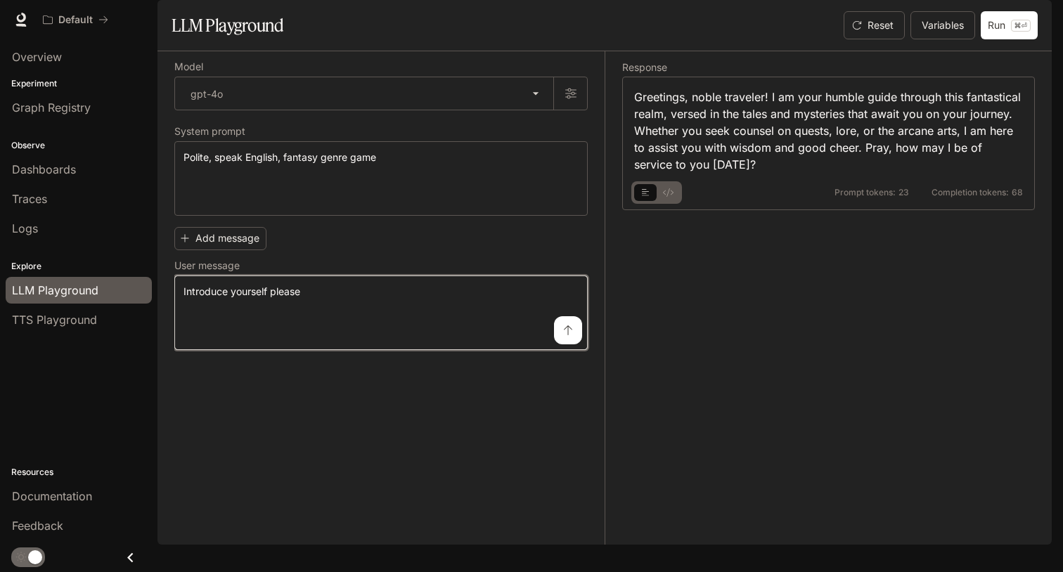
click at [391, 341] on textarea "**********" at bounding box center [380, 313] width 395 height 56
type textarea "*"
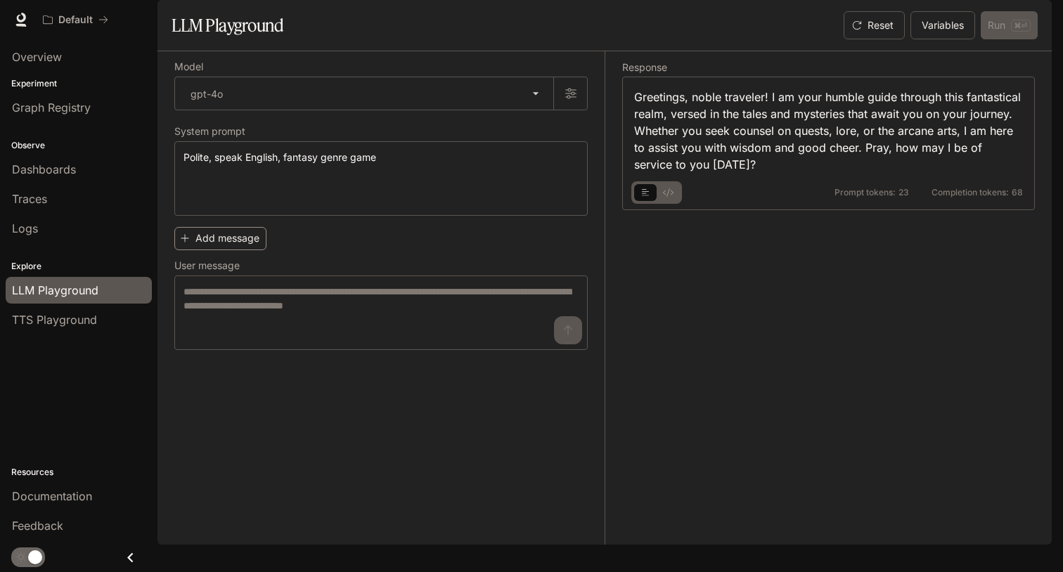
click at [240, 250] on button "Add message" at bounding box center [220, 238] width 92 height 23
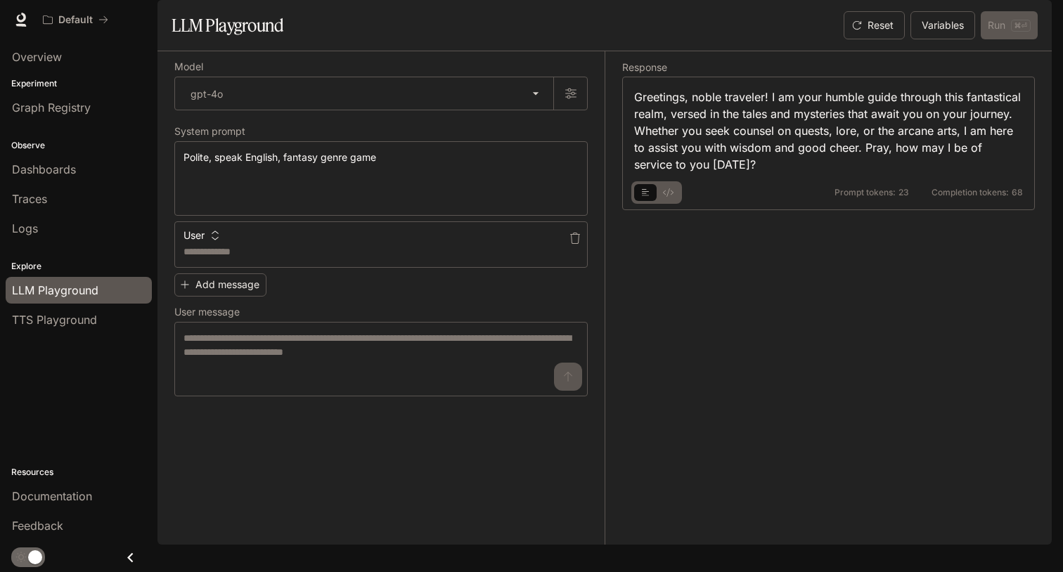
click at [203, 247] on button "User" at bounding box center [201, 235] width 42 height 22
click at [235, 329] on li "Assistant" at bounding box center [218, 328] width 70 height 25
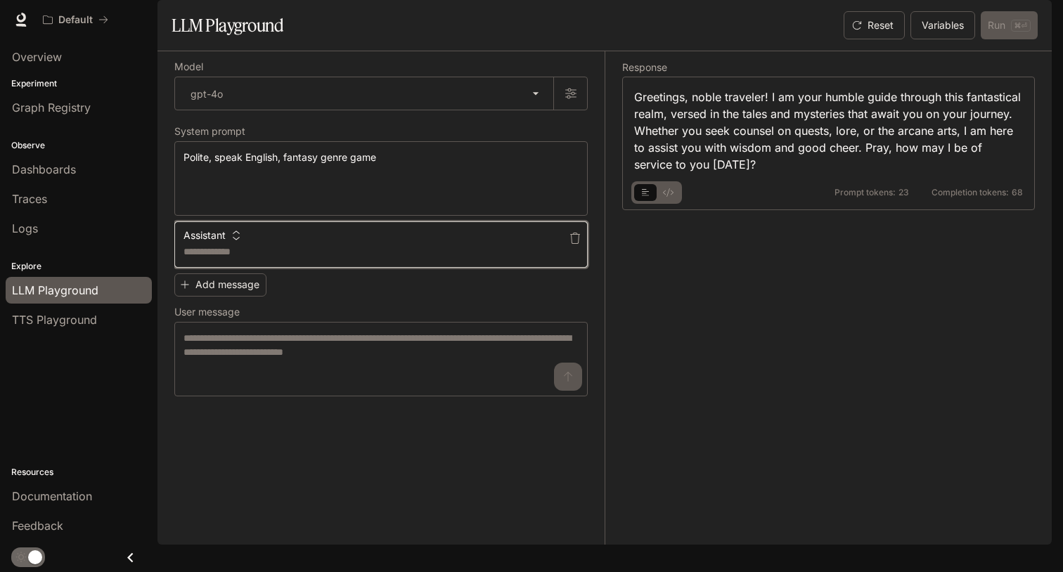
click at [233, 259] on textarea at bounding box center [380, 252] width 395 height 14
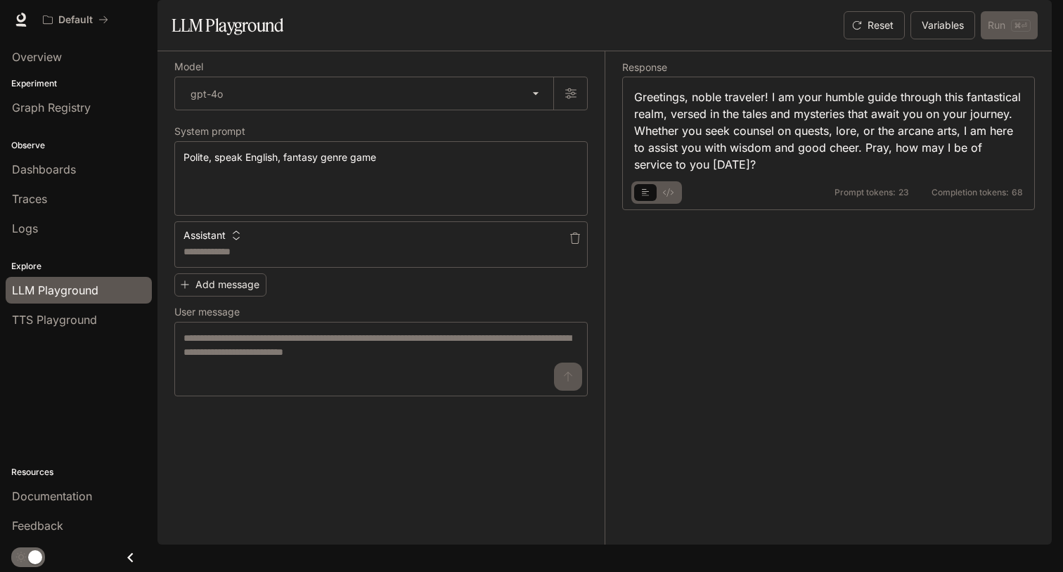
click at [230, 247] on button "Assistant" at bounding box center [211, 235] width 63 height 22
click at [212, 297] on li "User" at bounding box center [218, 299] width 70 height 25
click at [578, 244] on icon "button" at bounding box center [574, 238] width 11 height 11
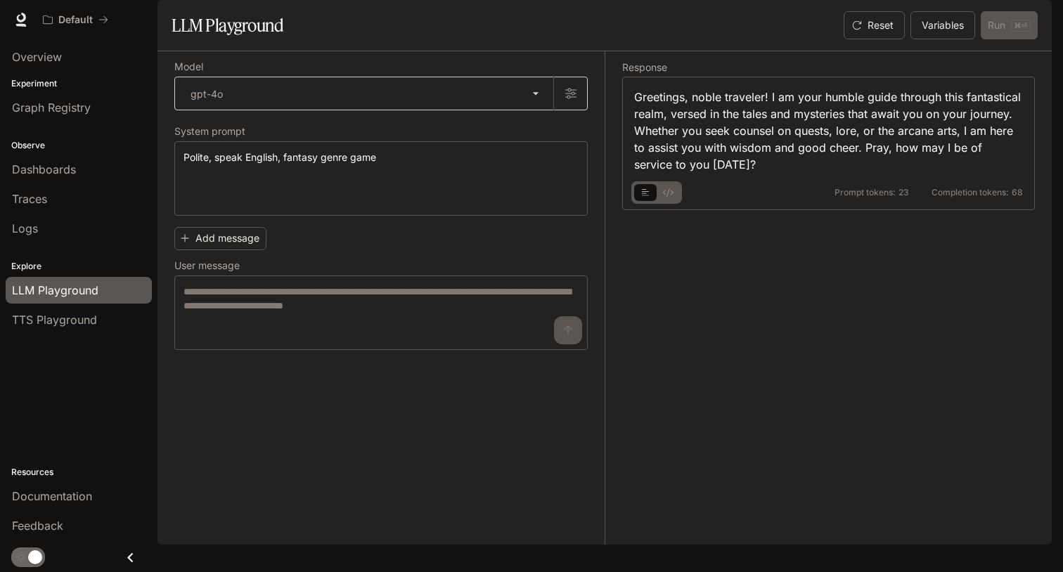
click at [518, 122] on body "**********" at bounding box center [531, 286] width 1063 height 572
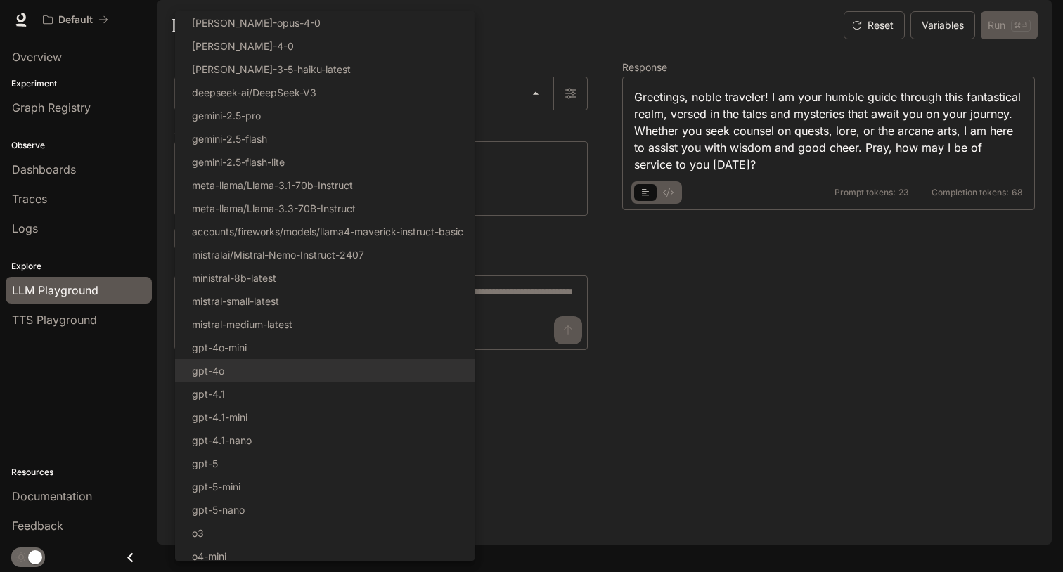
click at [617, 289] on div at bounding box center [531, 286] width 1063 height 572
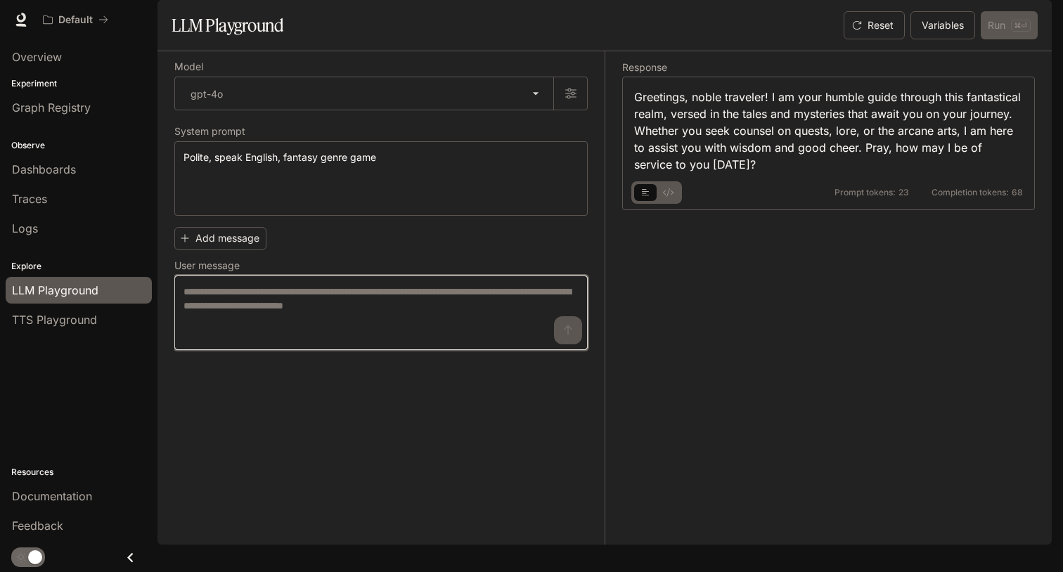
click at [379, 341] on textarea at bounding box center [380, 313] width 395 height 56
type textarea "*"
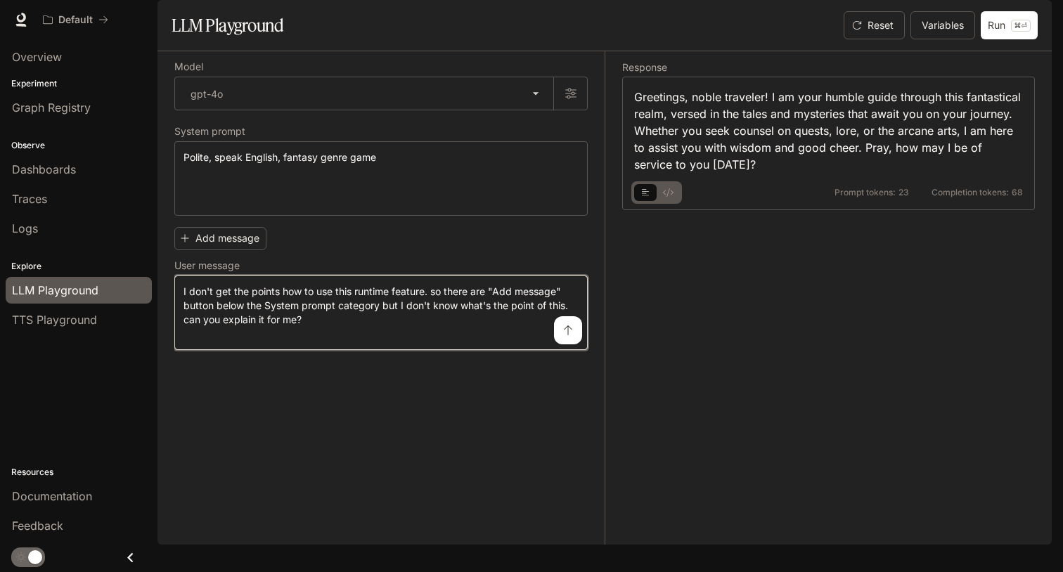
click at [566, 341] on textarea "**********" at bounding box center [380, 313] width 395 height 56
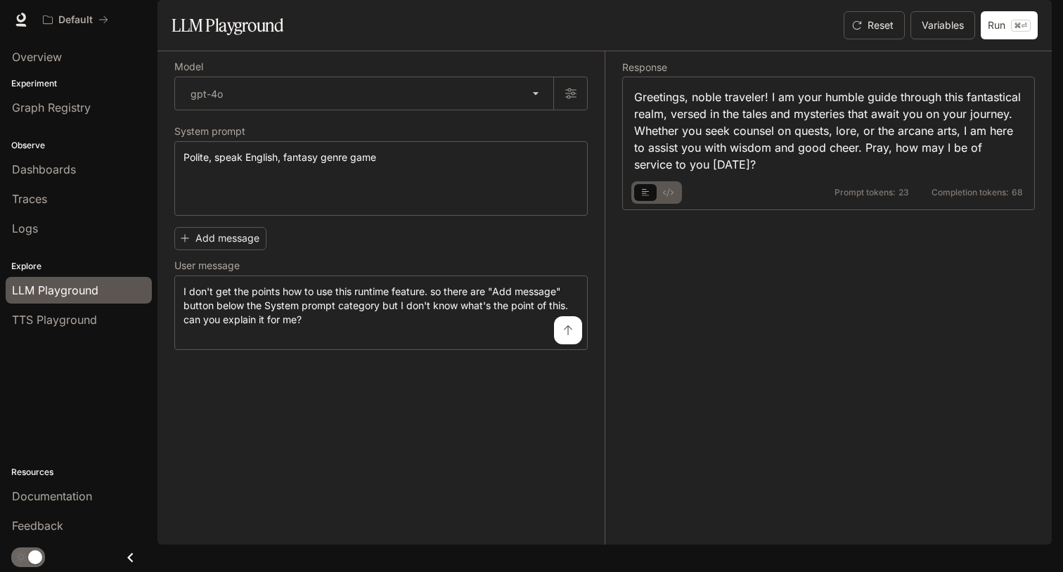
click at [566, 344] on button "submit" at bounding box center [568, 330] width 28 height 28
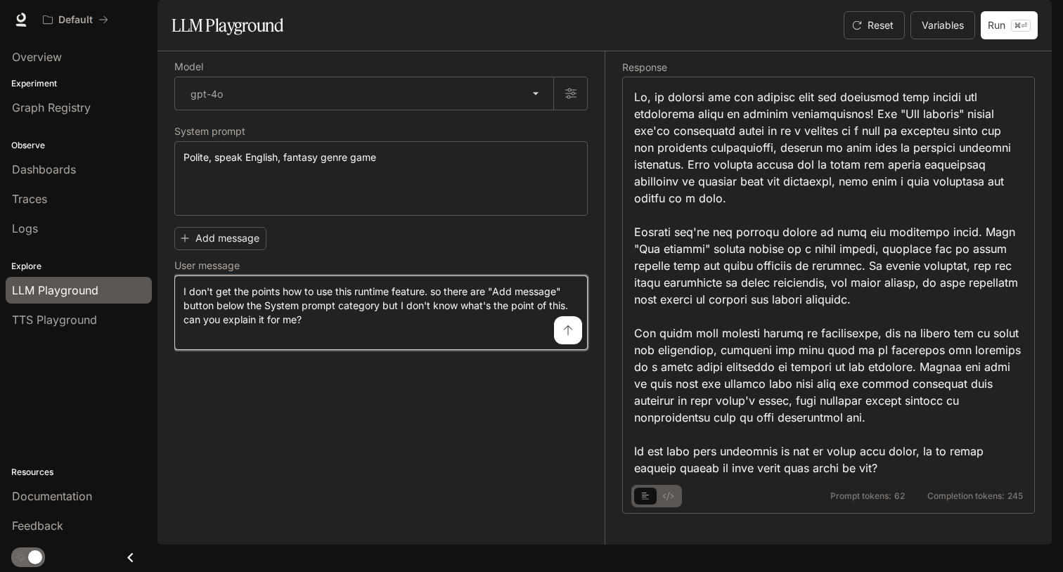
click at [402, 341] on textarea "**********" at bounding box center [380, 313] width 395 height 56
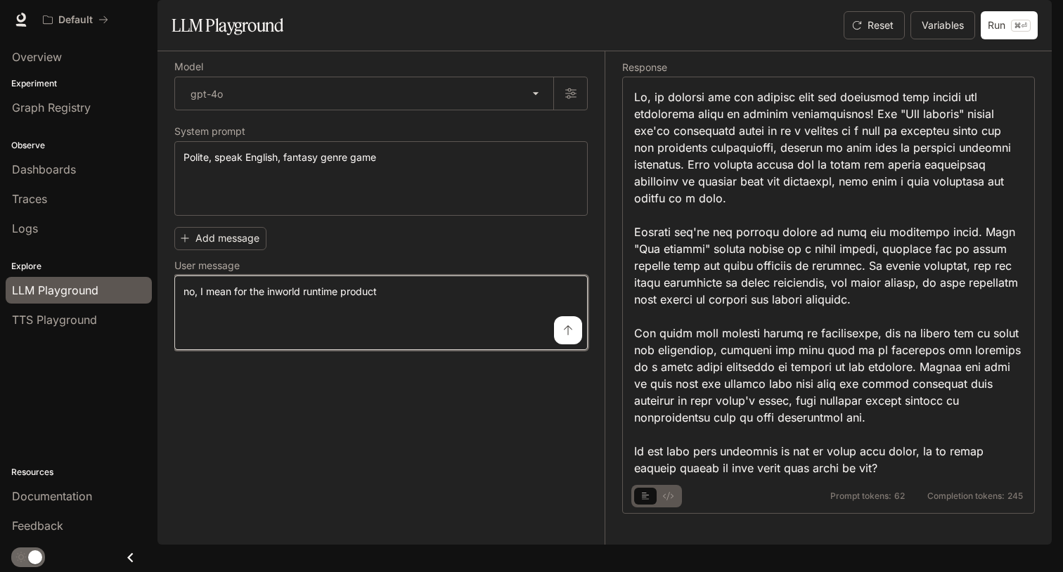
type textarea "**********"
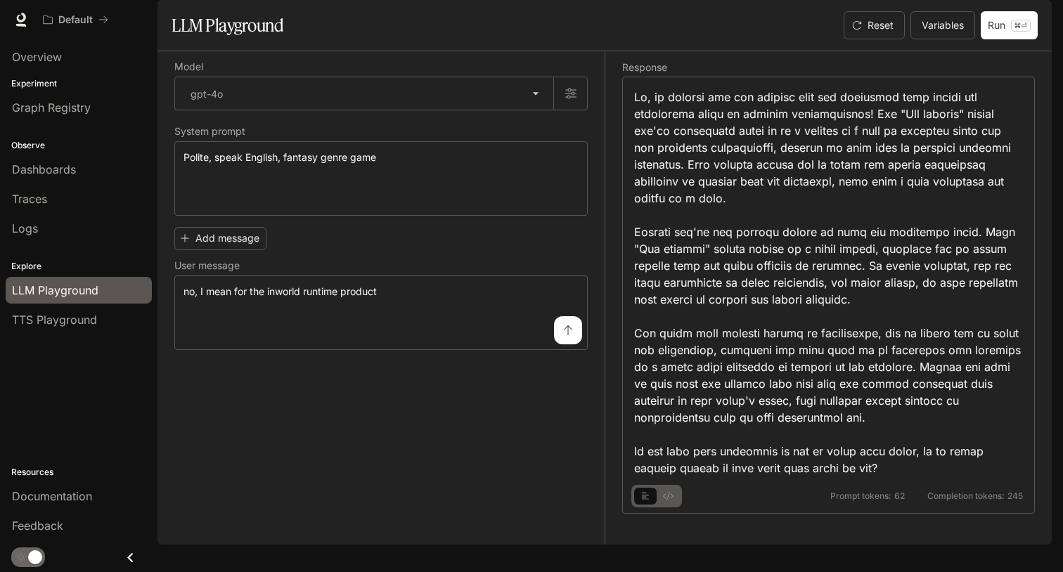
click at [572, 336] on icon "submit" at bounding box center [567, 330] width 11 height 11
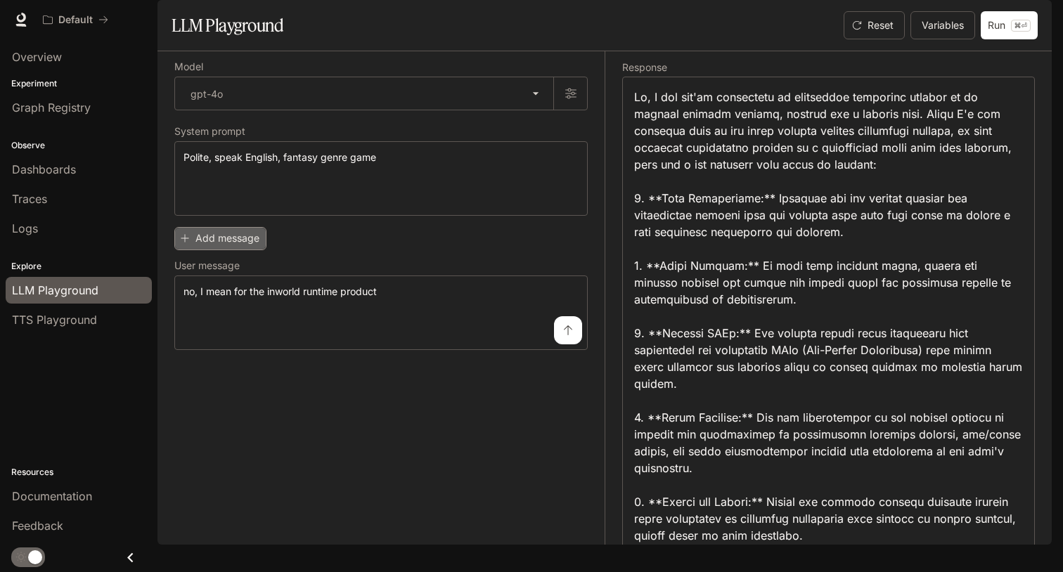
click at [228, 250] on button "Add message" at bounding box center [220, 238] width 92 height 23
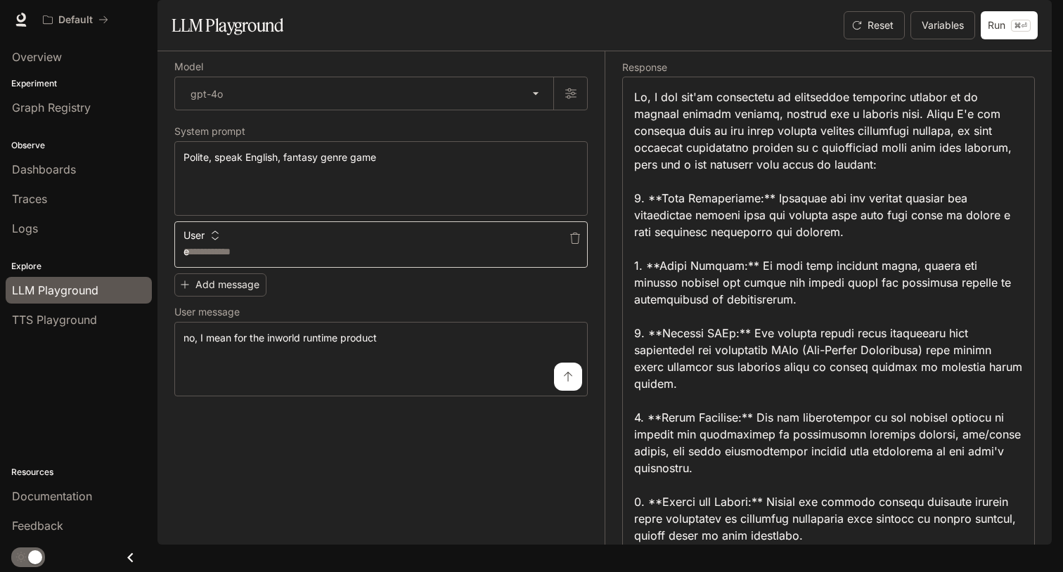
type textarea "*"
type textarea "*********"
click at [354, 387] on textarea "**********" at bounding box center [380, 359] width 395 height 56
drag, startPoint x: 390, startPoint y: 399, endPoint x: 28, endPoint y: 386, distance: 362.2
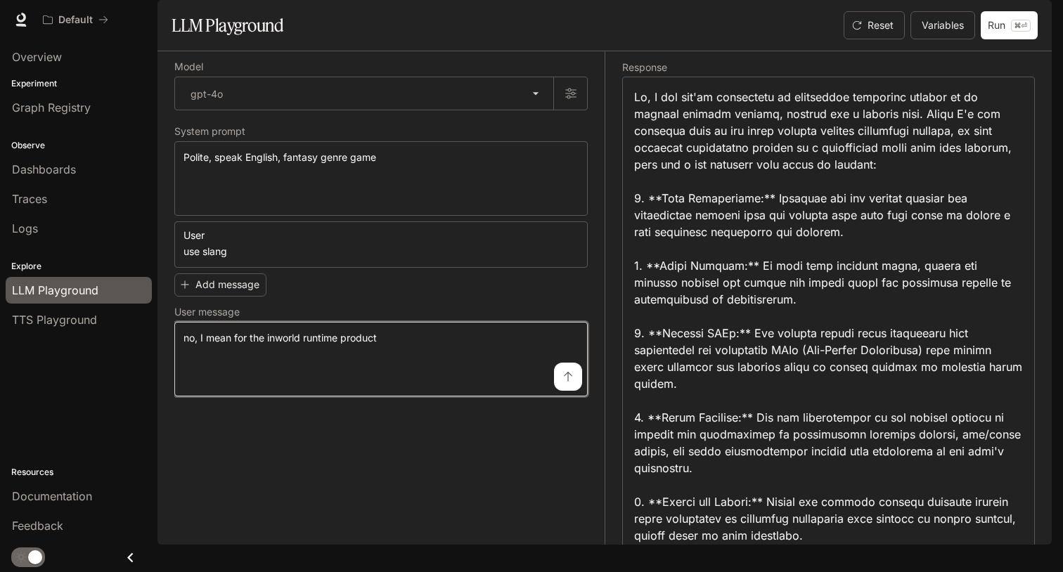
click at [157, 387] on main "**********" at bounding box center [604, 272] width 894 height 545
drag, startPoint x: 195, startPoint y: 395, endPoint x: 50, endPoint y: 296, distance: 175.4
click at [157, 296] on main "**********" at bounding box center [604, 272] width 894 height 545
type textarea "**********"
click at [570, 391] on button "submit" at bounding box center [568, 377] width 28 height 28
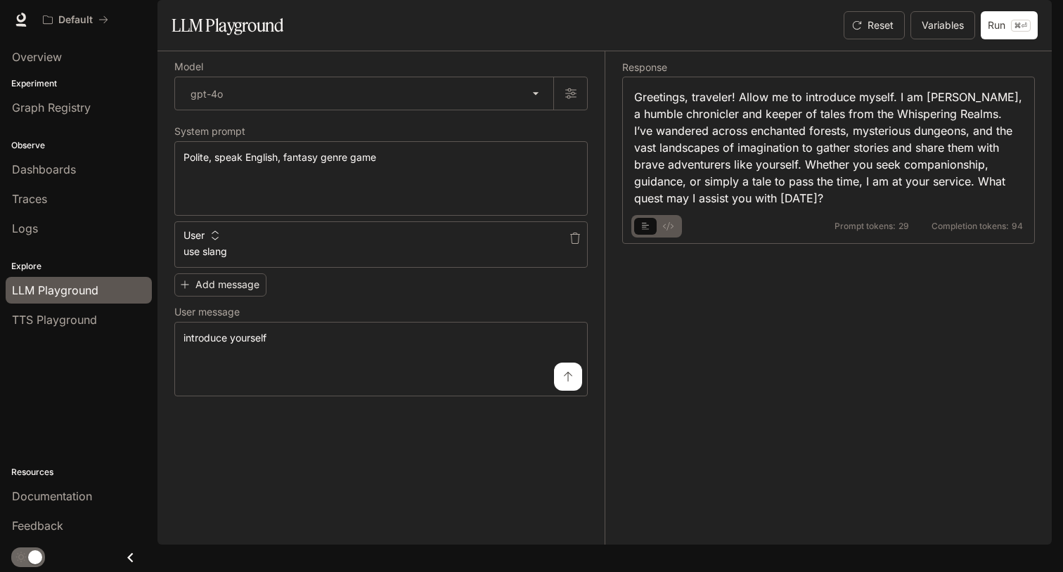
click at [202, 247] on button "User" at bounding box center [201, 235] width 42 height 22
click at [273, 282] on div at bounding box center [531, 286] width 1063 height 572
click at [578, 244] on icon "button" at bounding box center [574, 238] width 11 height 11
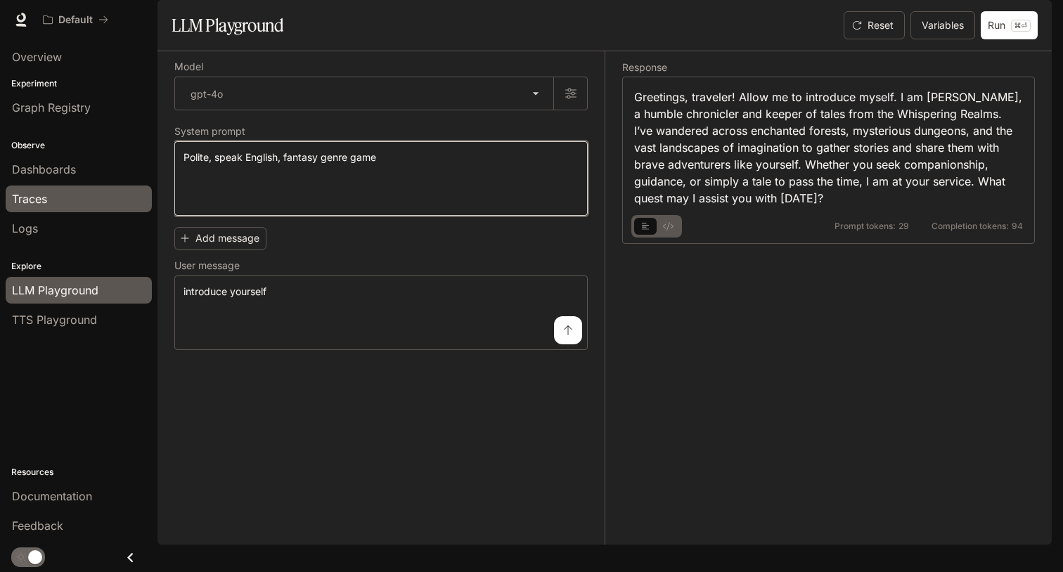
drag, startPoint x: 460, startPoint y: 203, endPoint x: 115, endPoint y: 187, distance: 345.5
click at [157, 187] on main "**********" at bounding box center [604, 272] width 894 height 545
type textarea "**********"
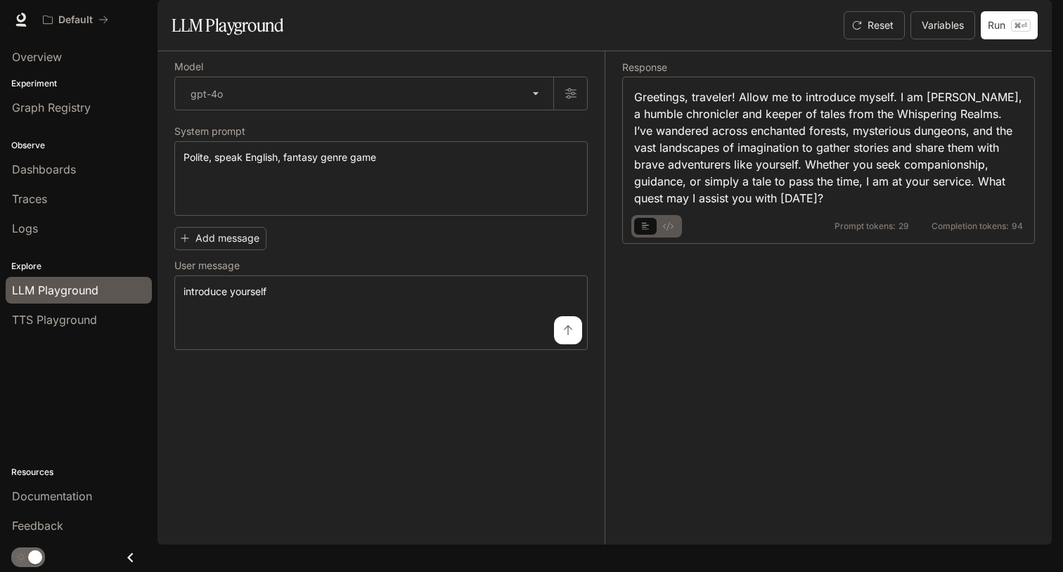
click at [286, 465] on div "**********" at bounding box center [389, 297] width 430 height 493
click at [107, 316] on div "TTS Playground" at bounding box center [79, 319] width 134 height 17
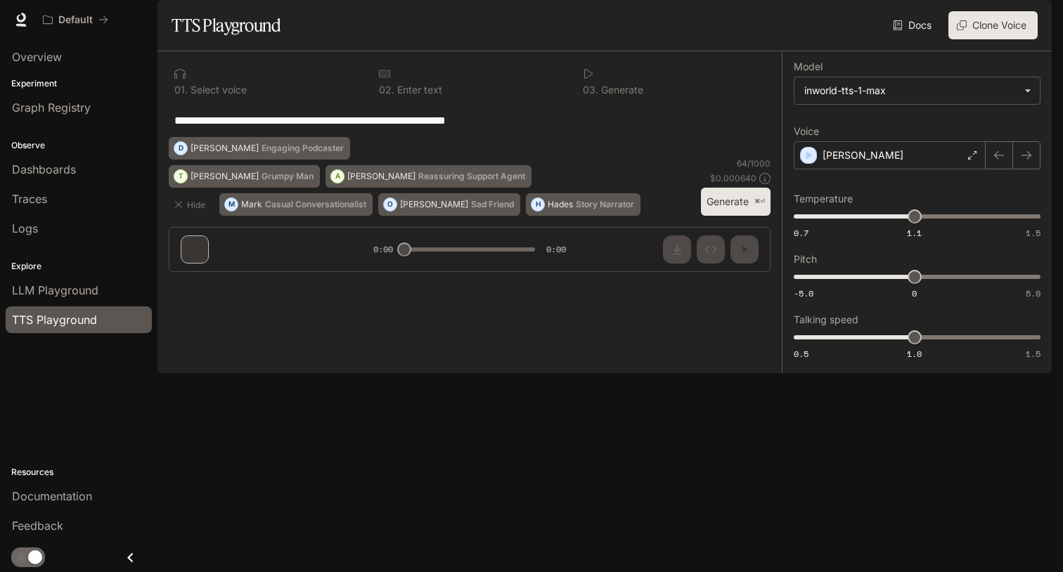
click at [75, 264] on p "Explore" at bounding box center [78, 266] width 157 height 13
click at [56, 311] on span "TTS Playground" at bounding box center [54, 319] width 85 height 17
click at [65, 509] on link "Documentation" at bounding box center [79, 496] width 146 height 27
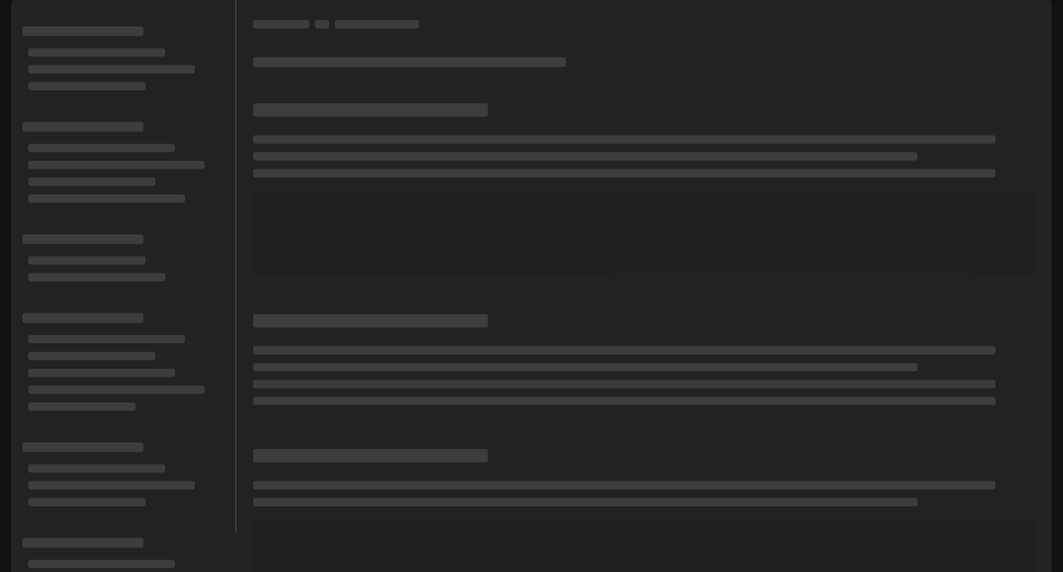
click at [1034, 25] on img "button" at bounding box center [1032, 20] width 20 height 20
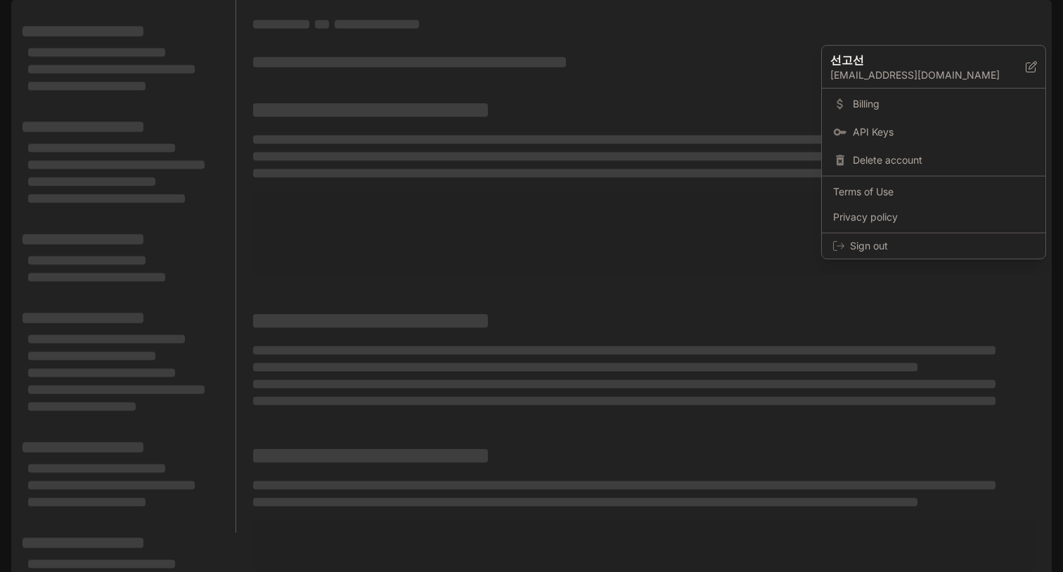
click at [1034, 25] on div at bounding box center [531, 286] width 1063 height 572
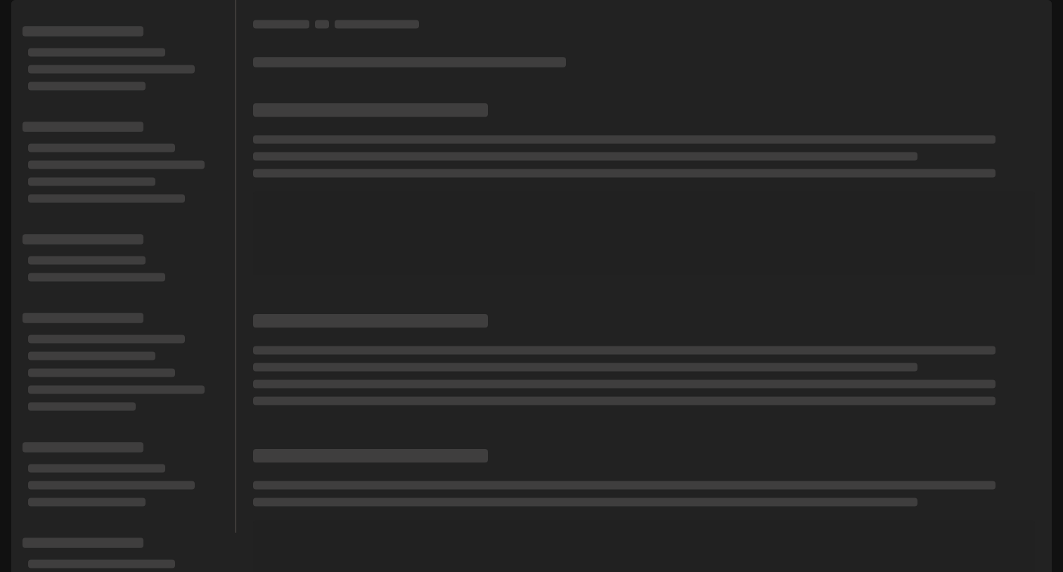
click at [659, 157] on div at bounding box center [644, 186] width 782 height 177
click at [979, 22] on span "Documentation" at bounding box center [969, 20] width 74 height 18
click at [975, 22] on span "Documentation" at bounding box center [969, 20] width 74 height 18
